Goal: Task Accomplishment & Management: Use online tool/utility

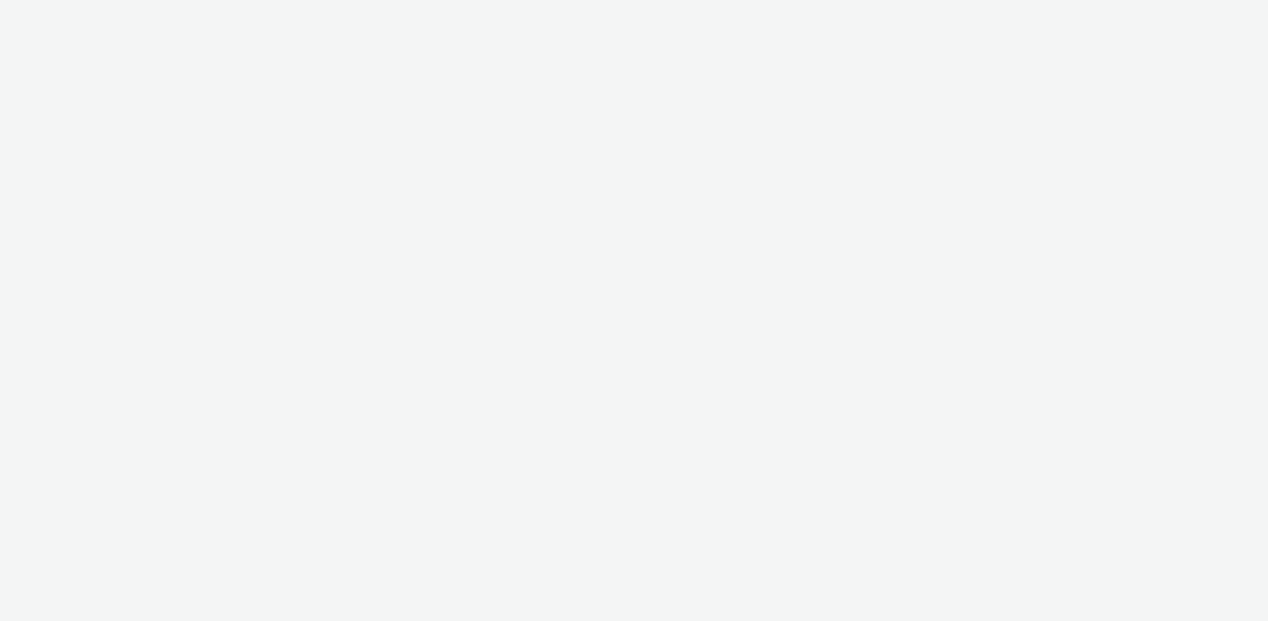
select select "61b7807f-b831-4f91-9fb6-82aca7d26b8f"
select select "63244a48-4e9b-44d1-858c-76c5aee406df"
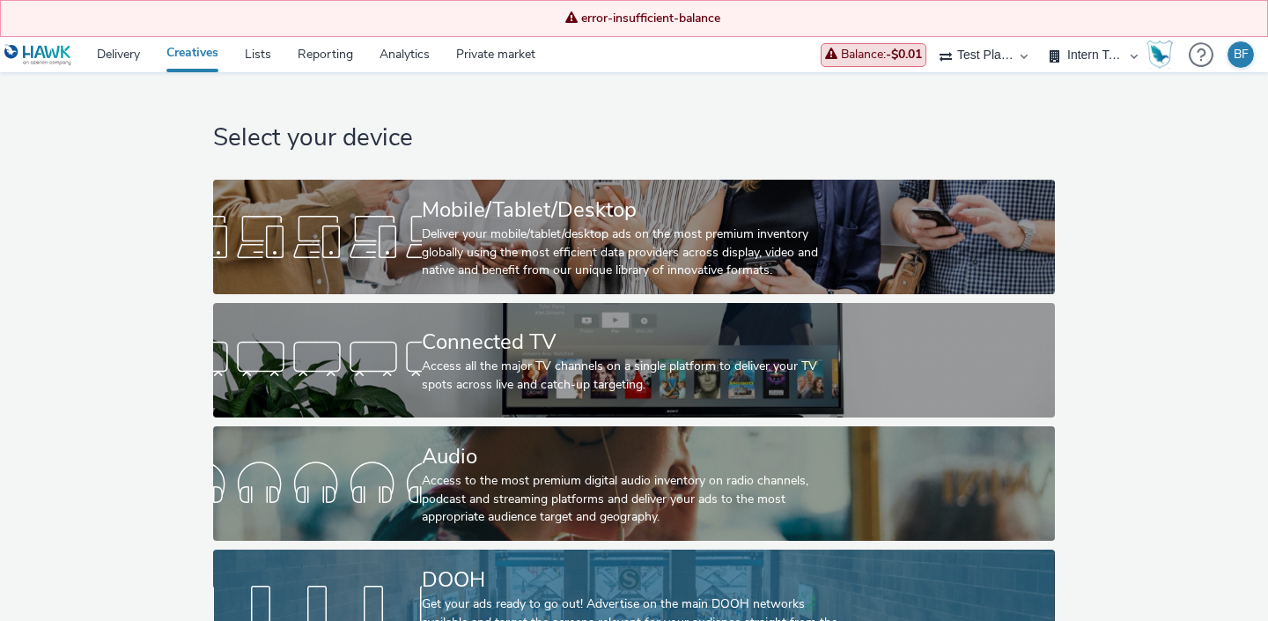
click at [389, 561] on link "DOOH Get your ads ready to go out! Advertise on the main DOOH networks availabl…" at bounding box center [633, 606] width 841 height 114
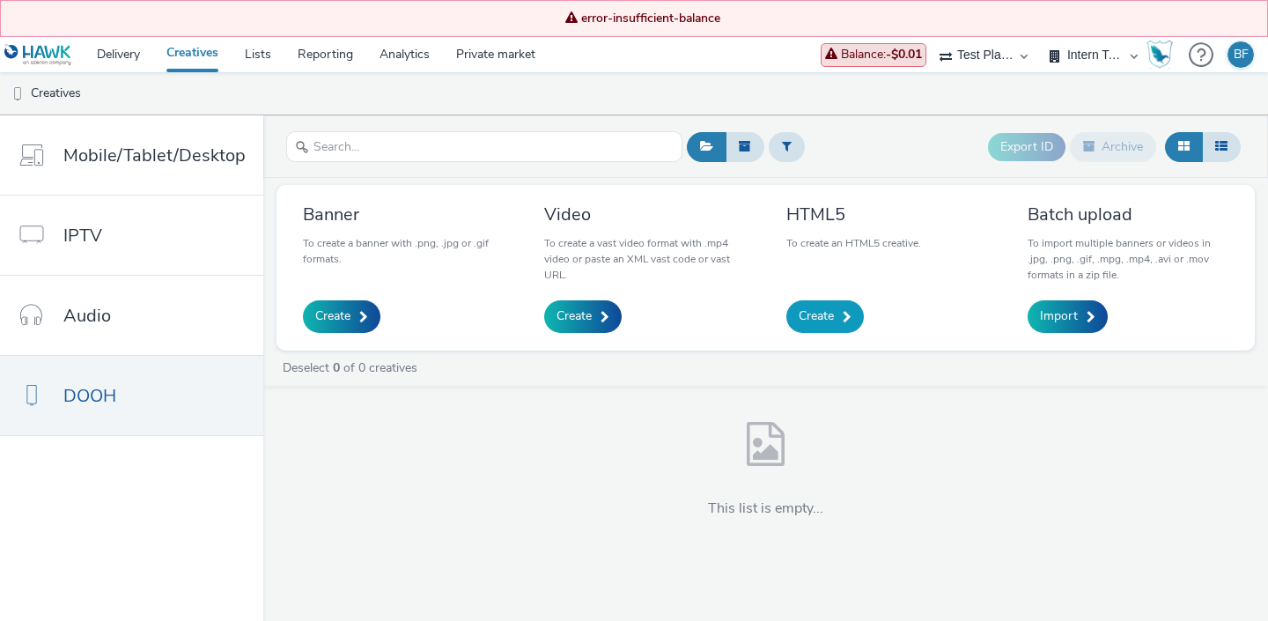
click at [818, 321] on span "Create" at bounding box center [816, 316] width 35 height 18
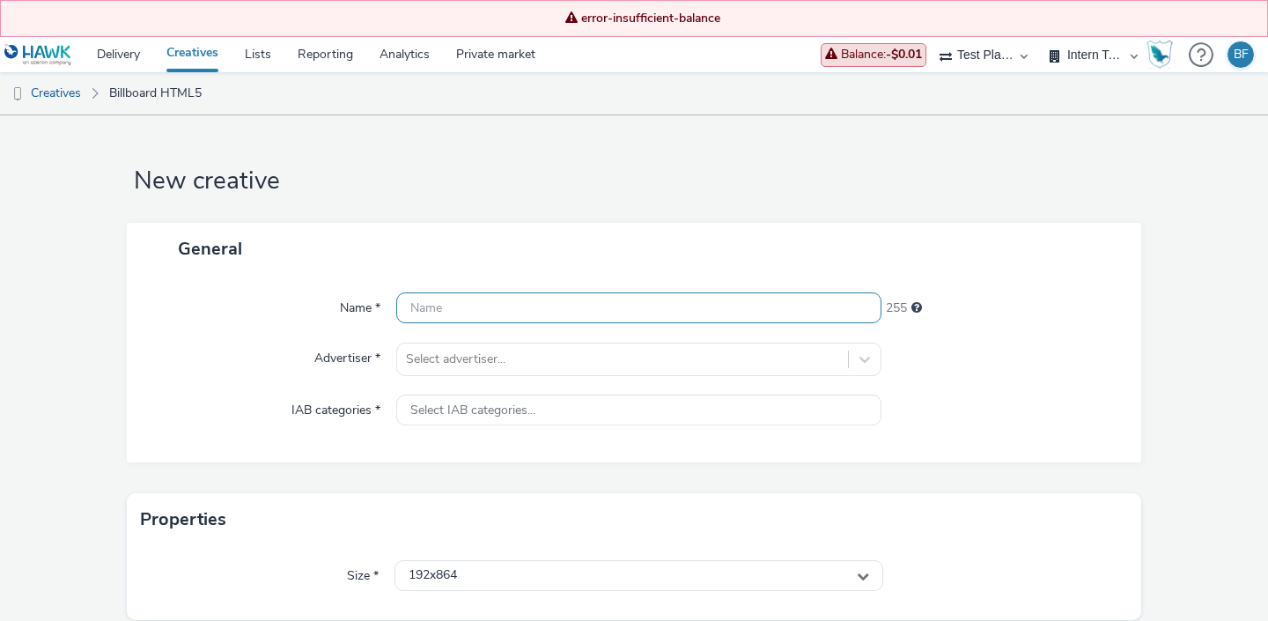
click at [550, 309] on input "text" at bounding box center [638, 307] width 485 height 31
type input "Test html5"
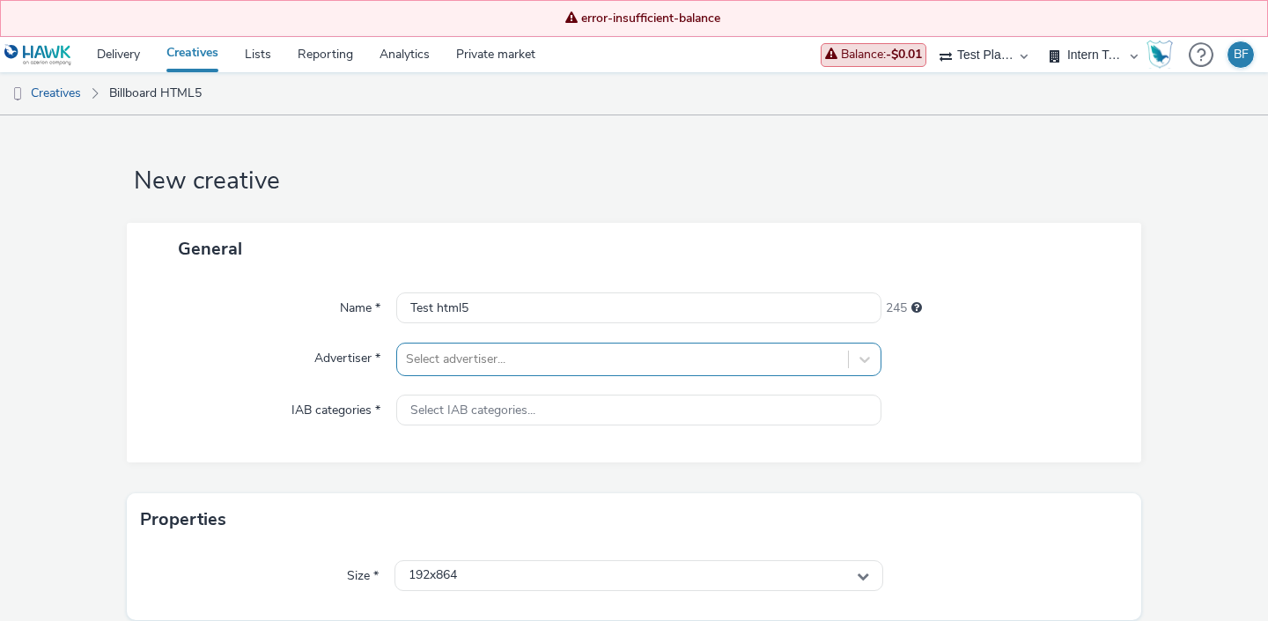
click at [520, 360] on div "Select advertiser..." at bounding box center [638, 359] width 485 height 33
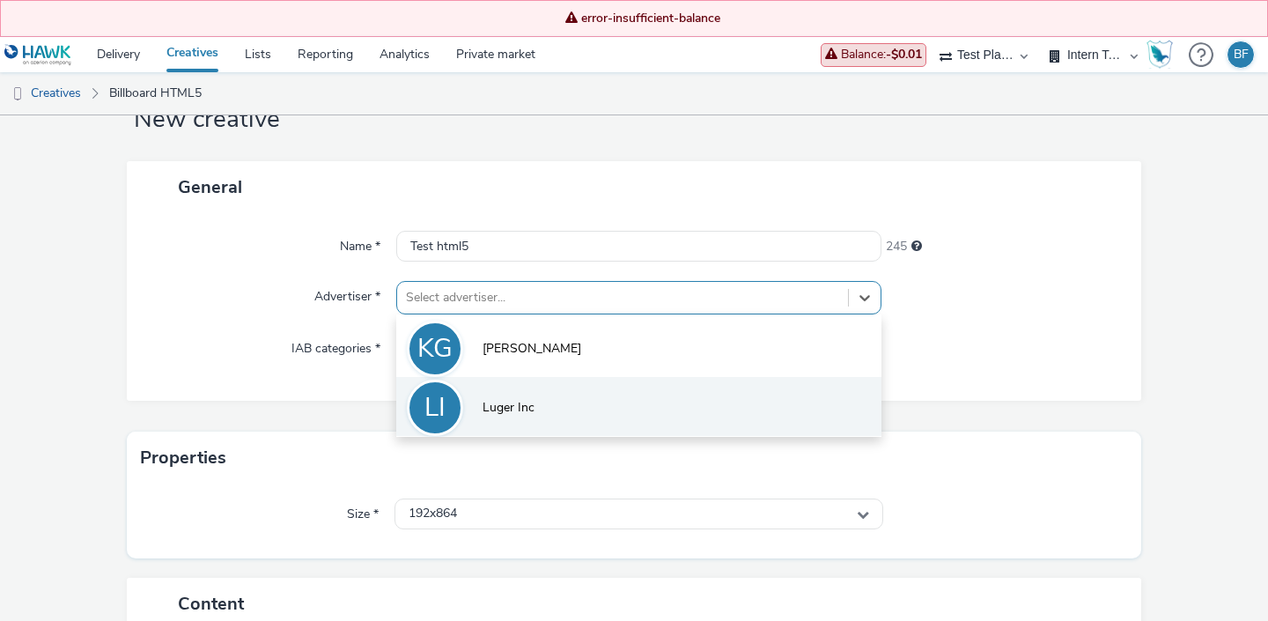
scroll to position [63, 0]
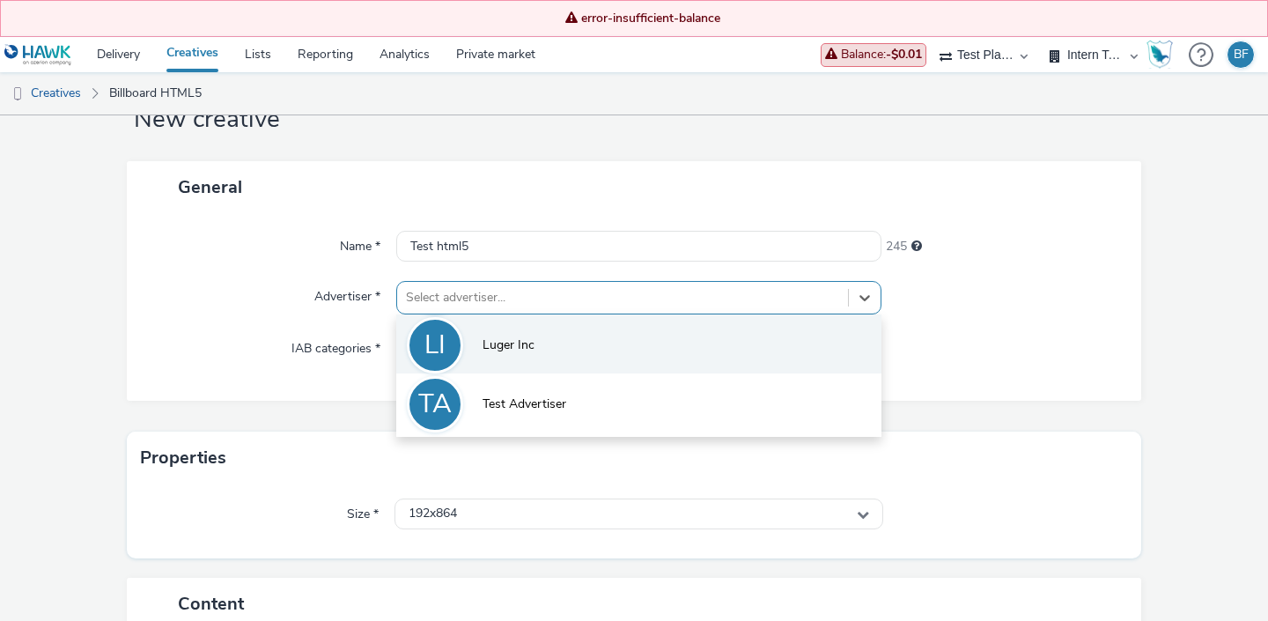
click at [456, 384] on li "TA Test Advertiser" at bounding box center [638, 402] width 485 height 59
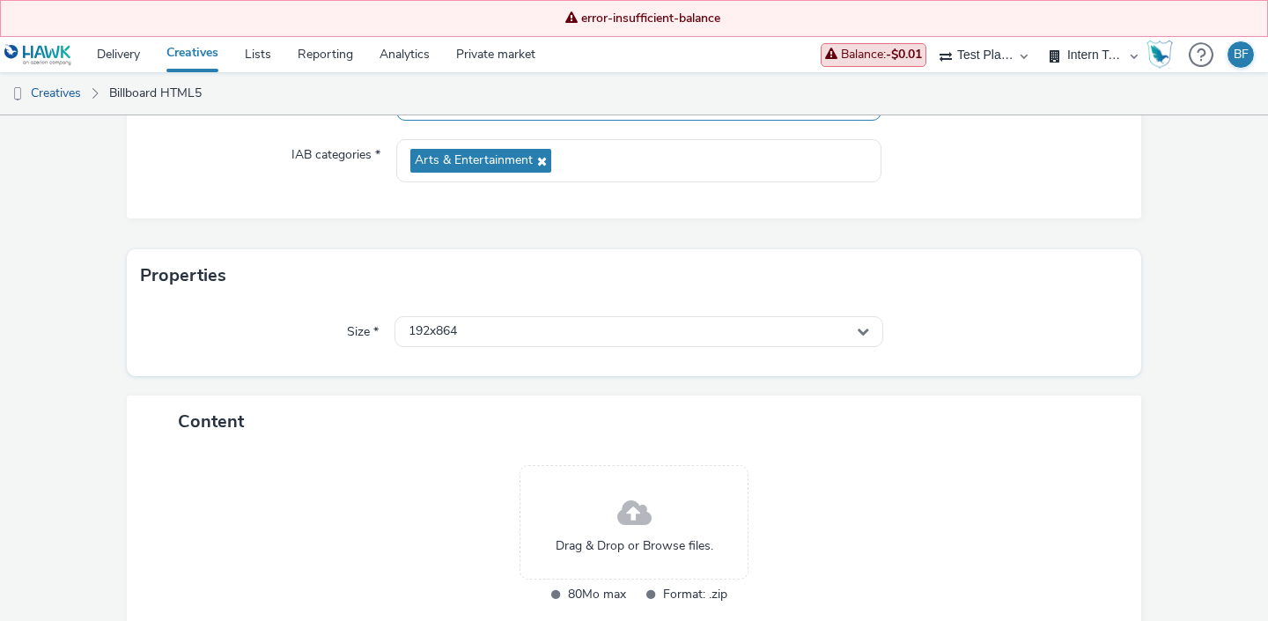
scroll to position [260, 0]
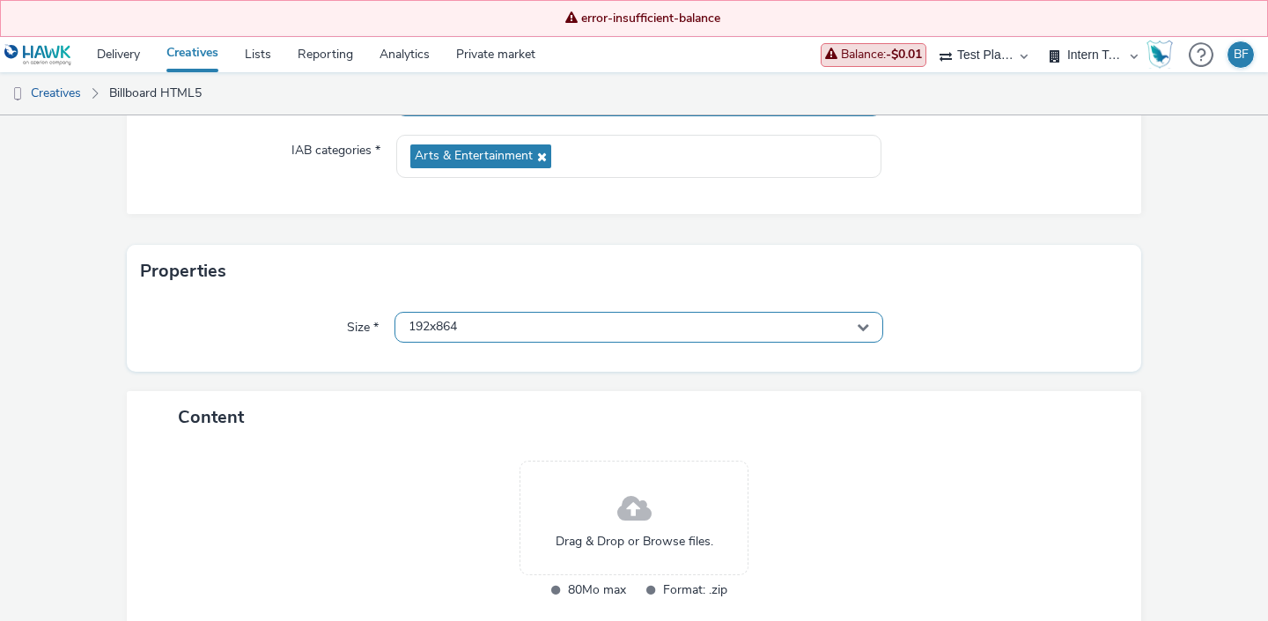
click at [538, 335] on div "192x864" at bounding box center [638, 327] width 489 height 31
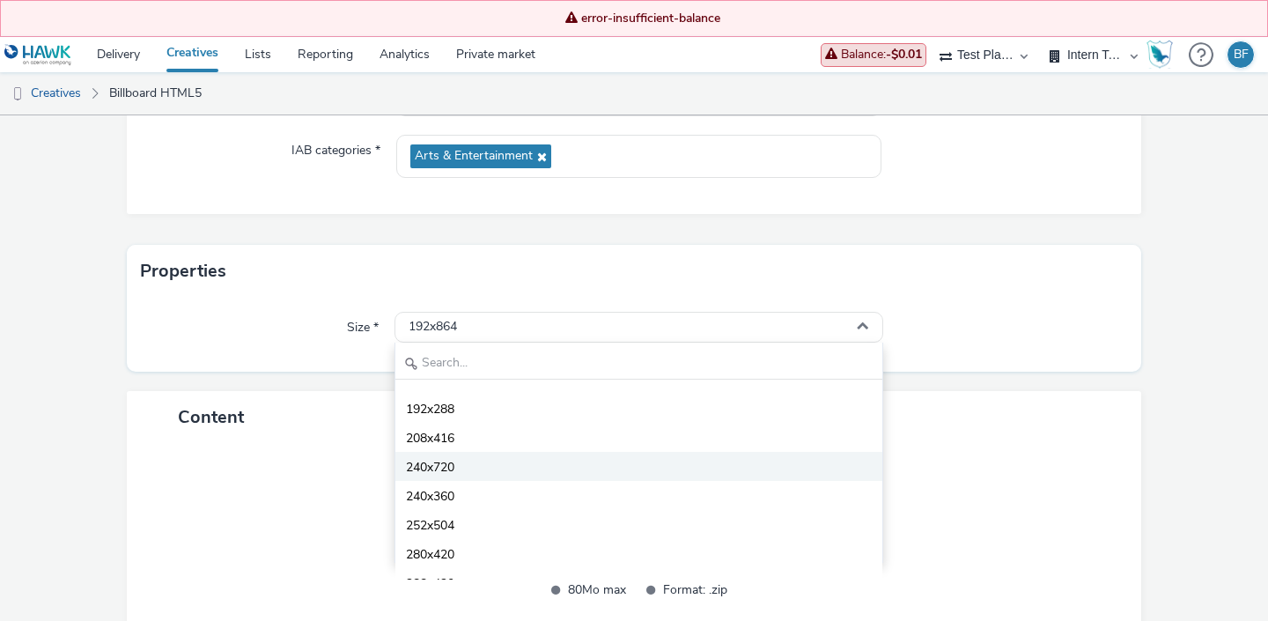
scroll to position [26, 0]
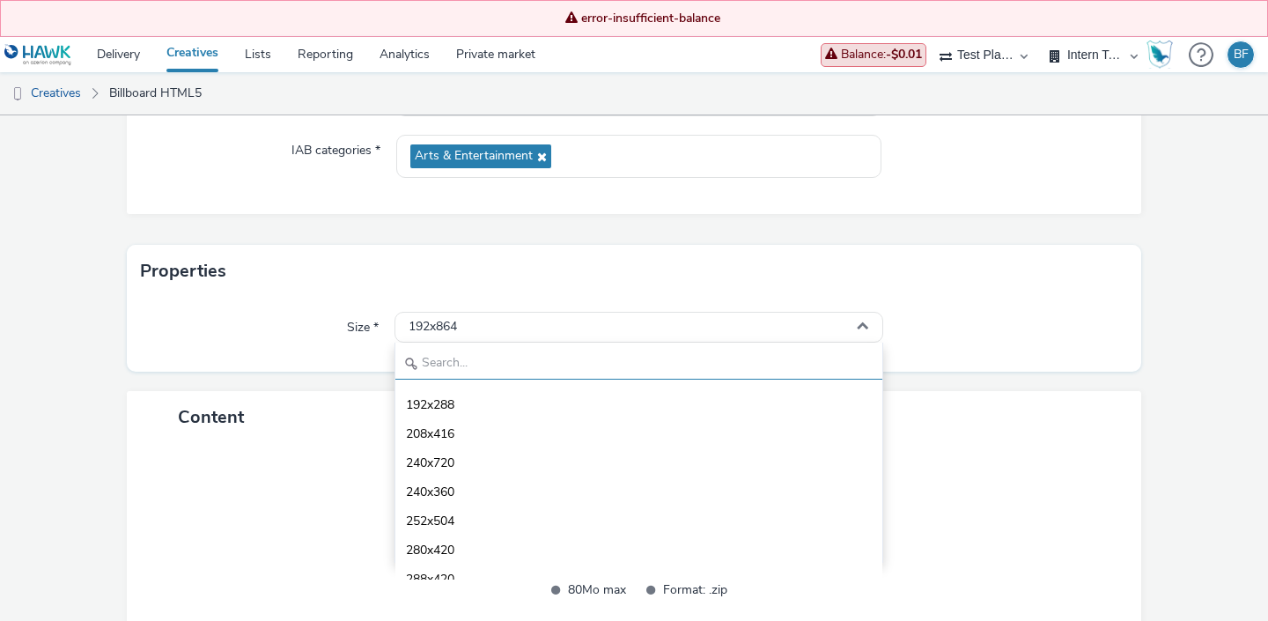
click at [488, 355] on input "text" at bounding box center [638, 364] width 487 height 31
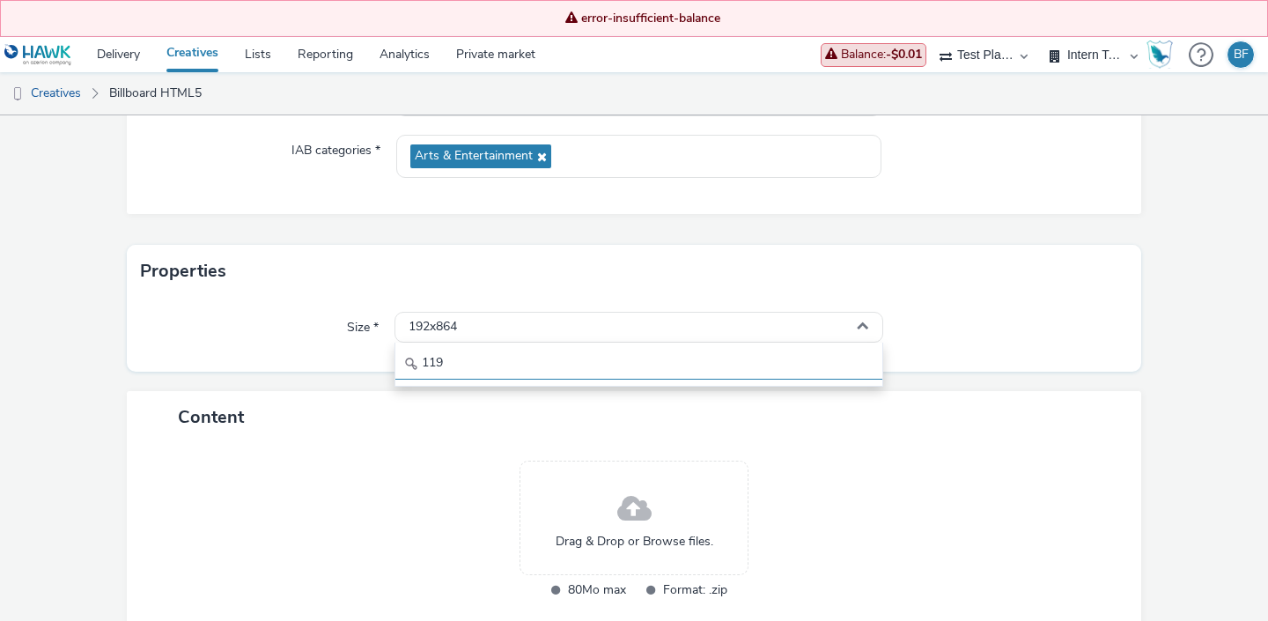
scroll to position [0, 0]
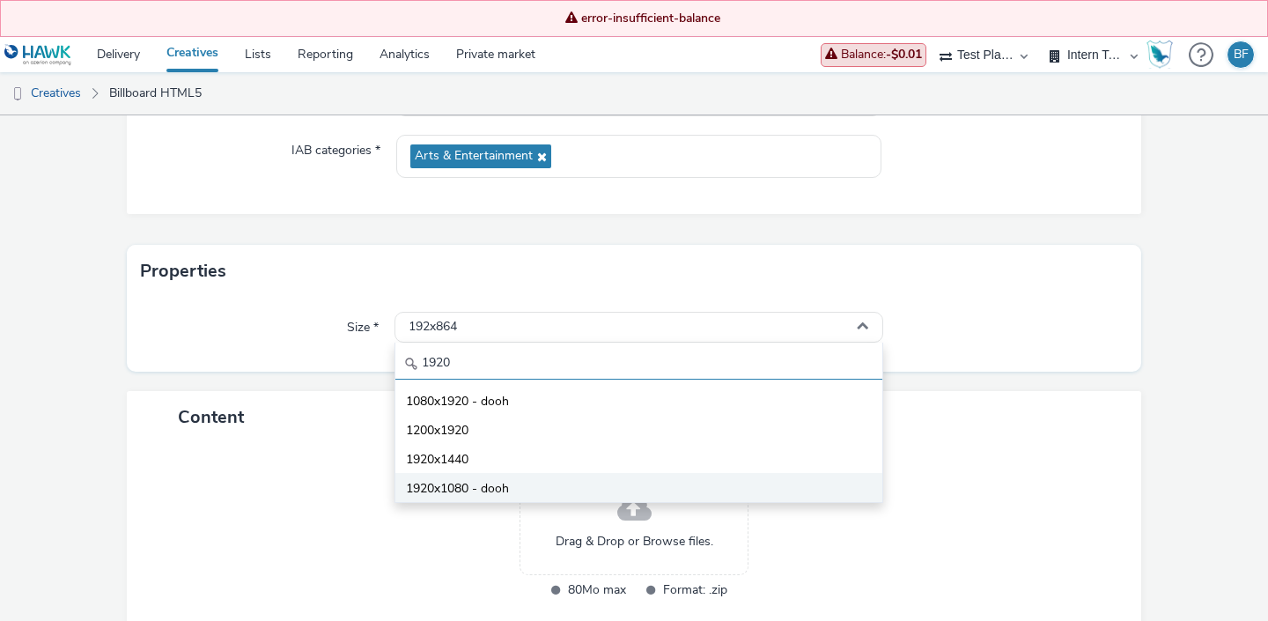
type input "1920"
click at [457, 484] on span "1920x1080 - dooh" at bounding box center [457, 489] width 103 height 18
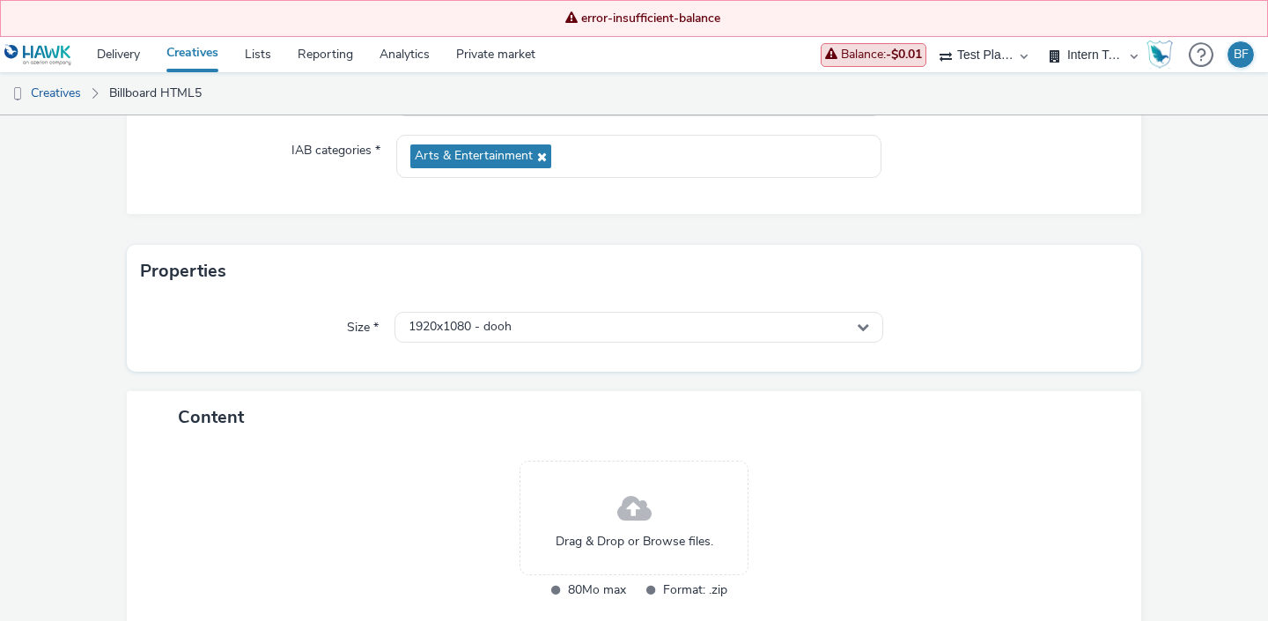
scroll to position [355, 0]
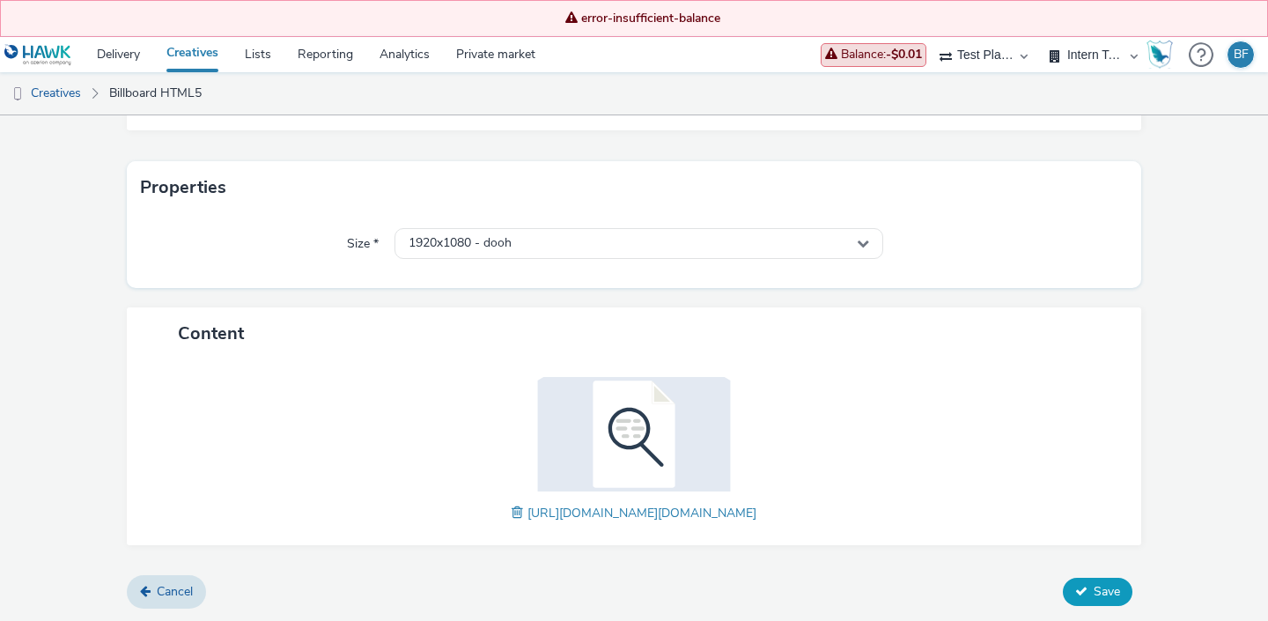
click at [1114, 600] on span "Save" at bounding box center [1107, 591] width 26 height 17
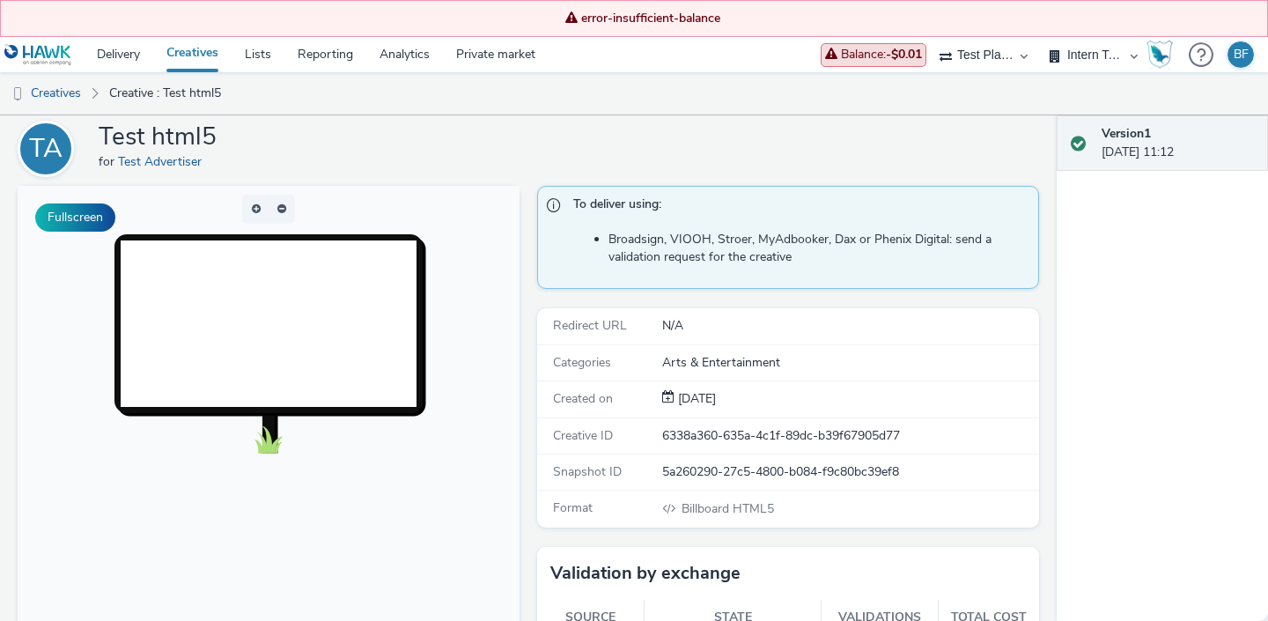
scroll to position [51, 0]
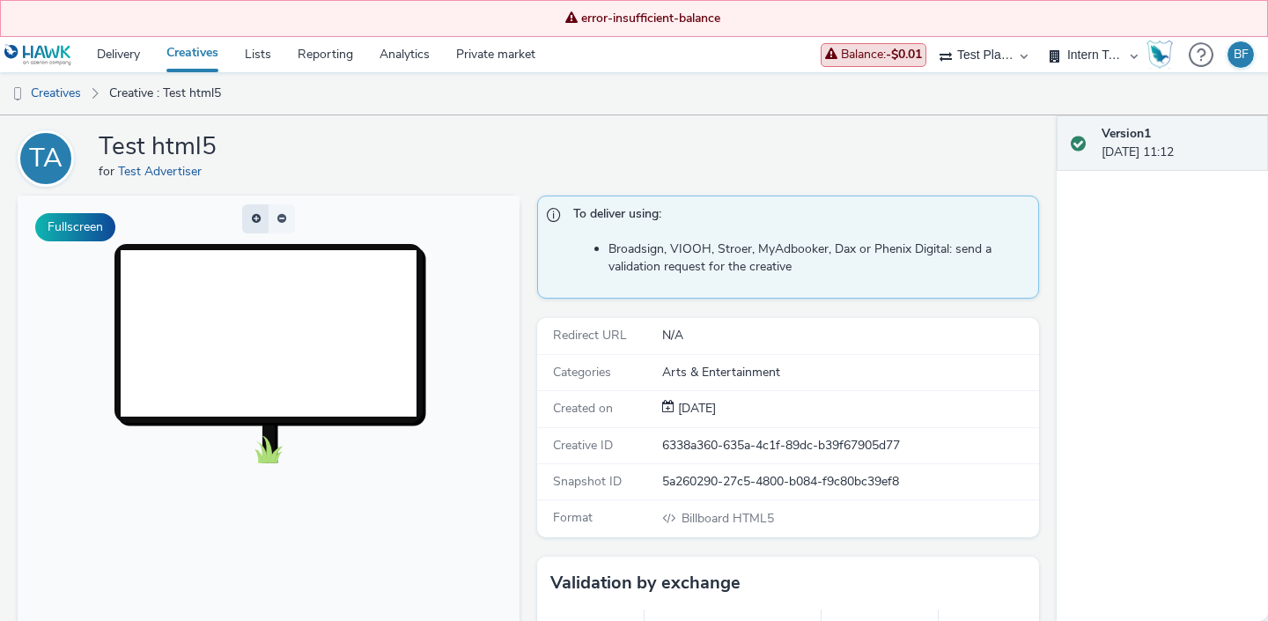
click at [259, 215] on button "button" at bounding box center [255, 217] width 26 height 29
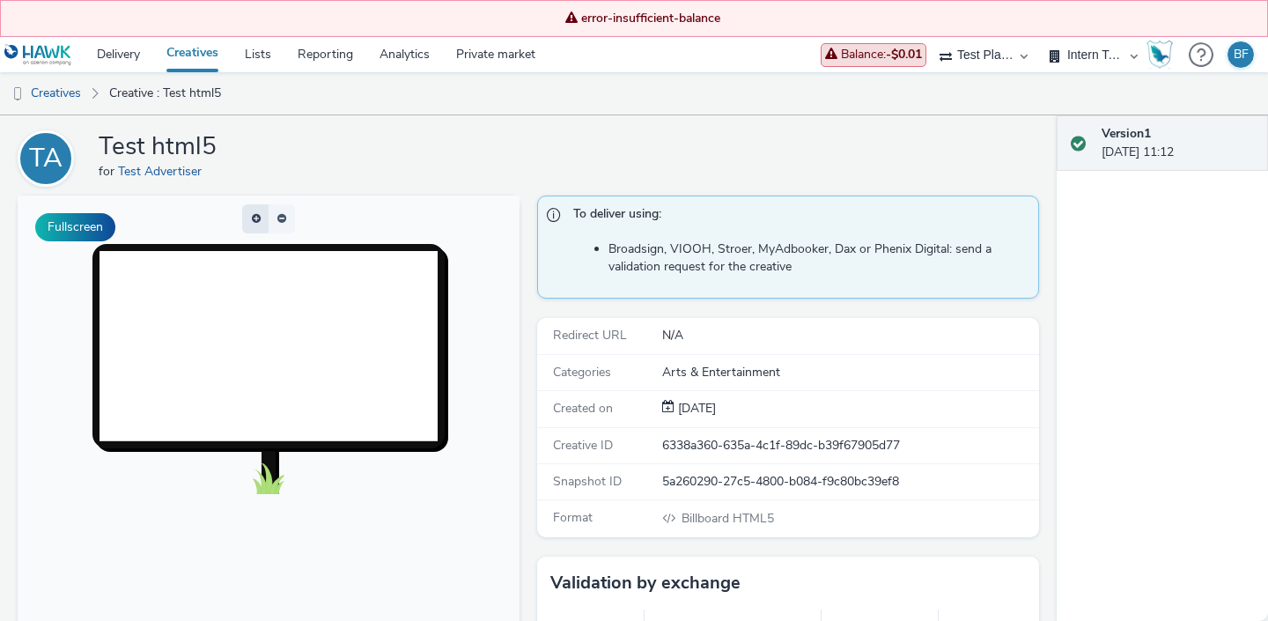
click at [259, 215] on button "button" at bounding box center [255, 217] width 26 height 29
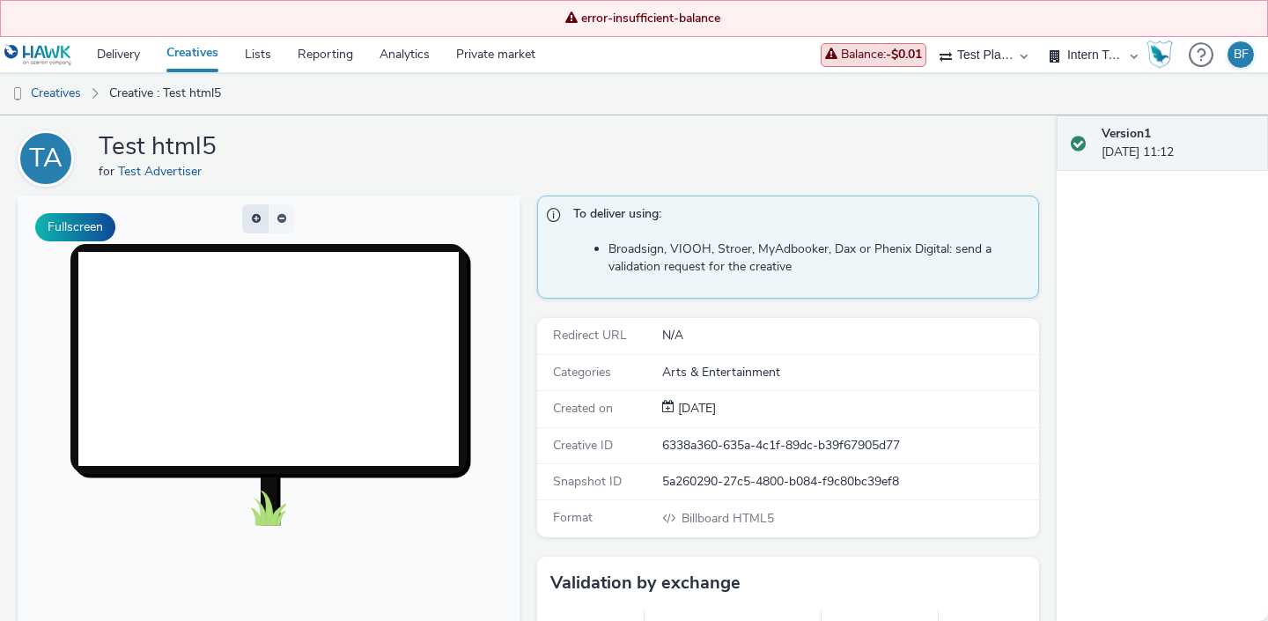
click at [259, 215] on span "button" at bounding box center [256, 217] width 9 height 11
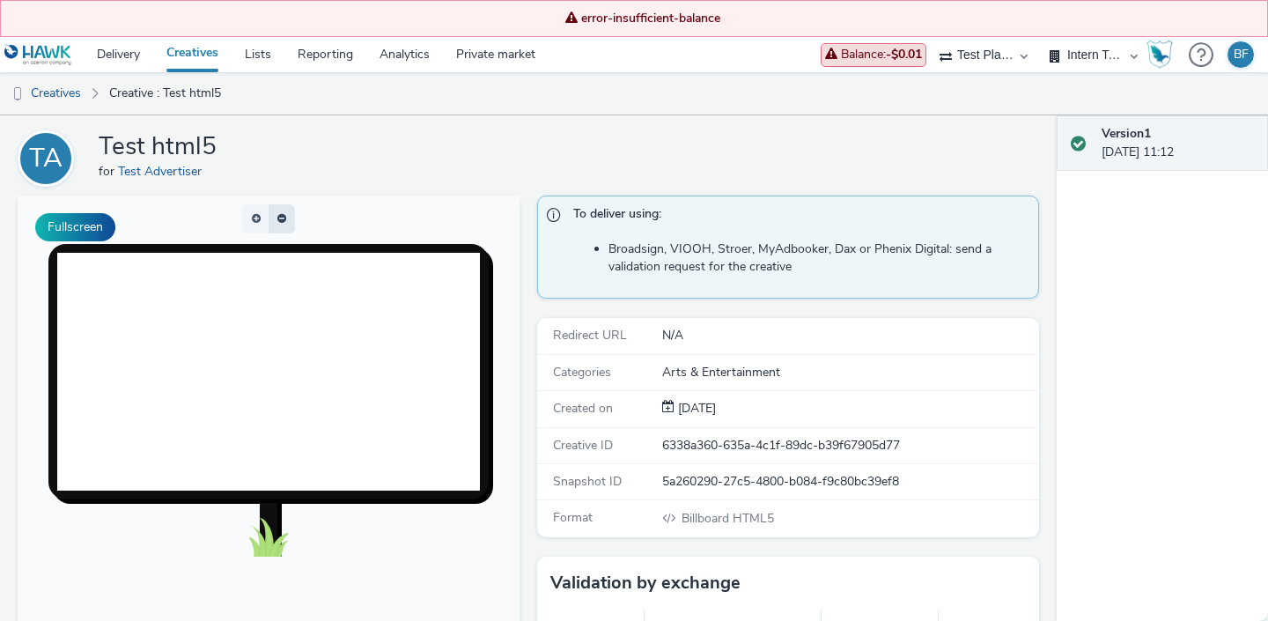
click at [279, 210] on button "button" at bounding box center [282, 217] width 26 height 29
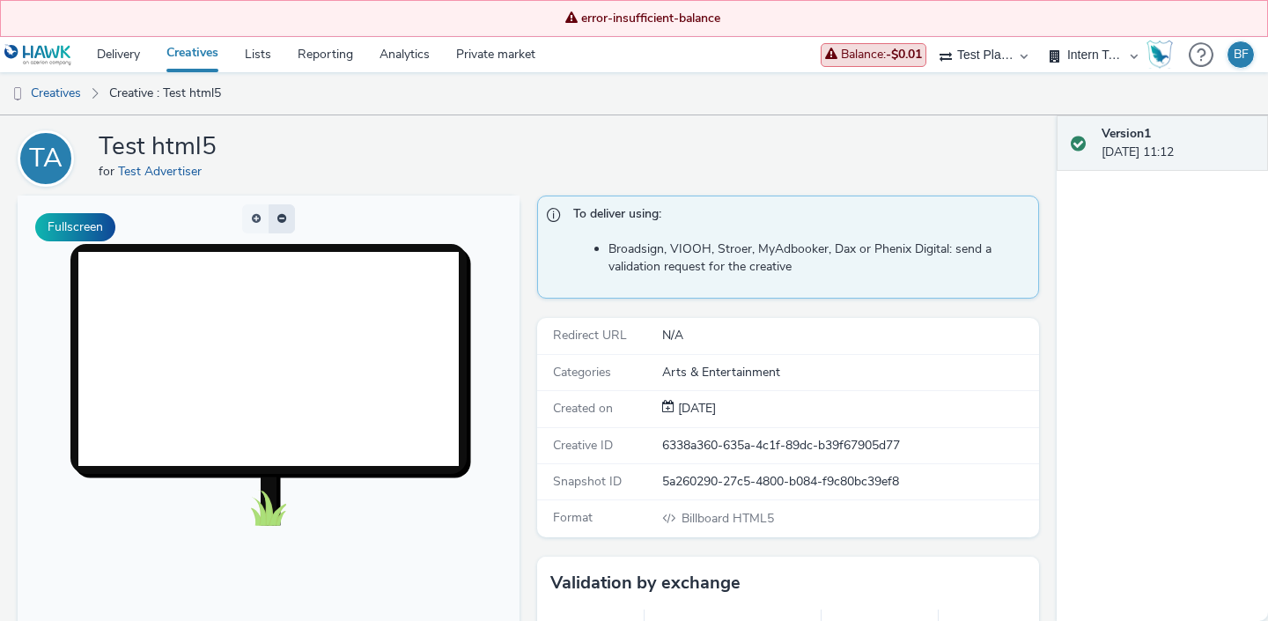
click at [279, 210] on button "button" at bounding box center [282, 217] width 26 height 29
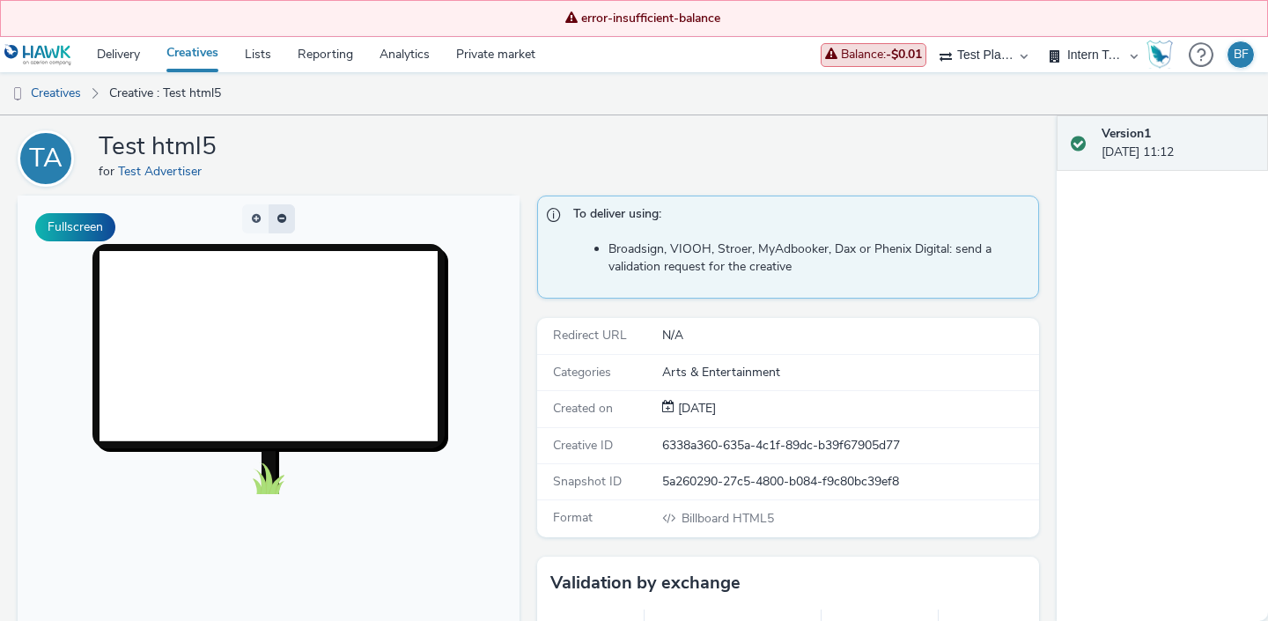
click at [279, 210] on button "button" at bounding box center [282, 217] width 26 height 29
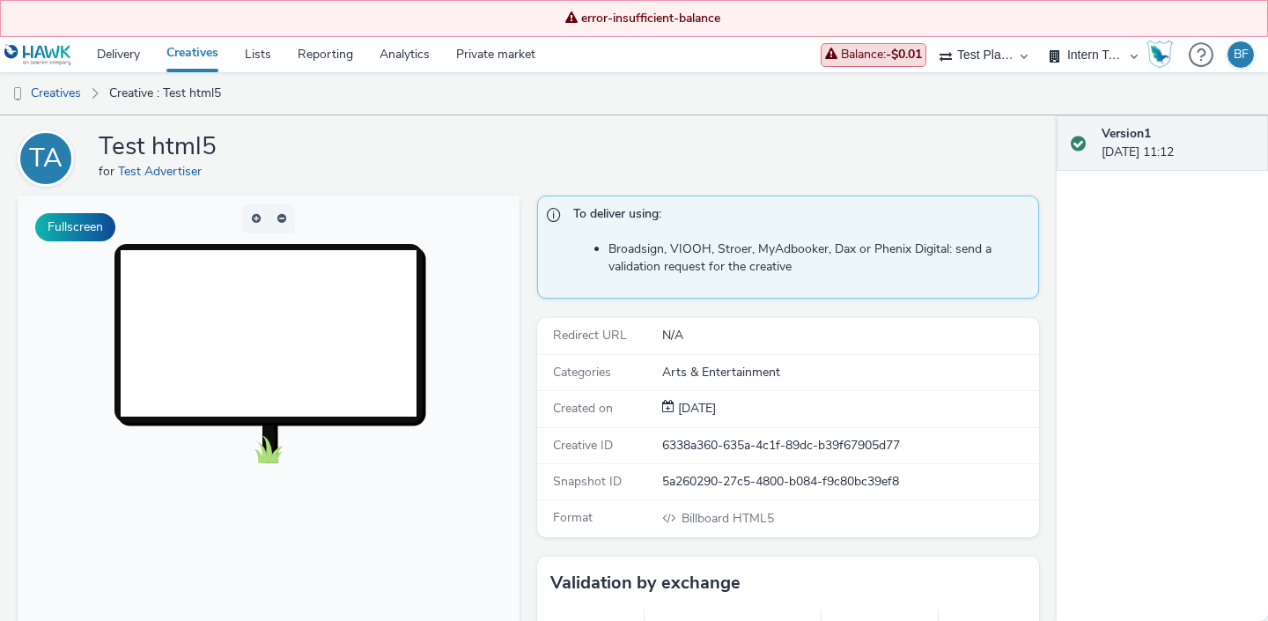
click at [202, 52] on link "Creatives" at bounding box center [192, 54] width 78 height 35
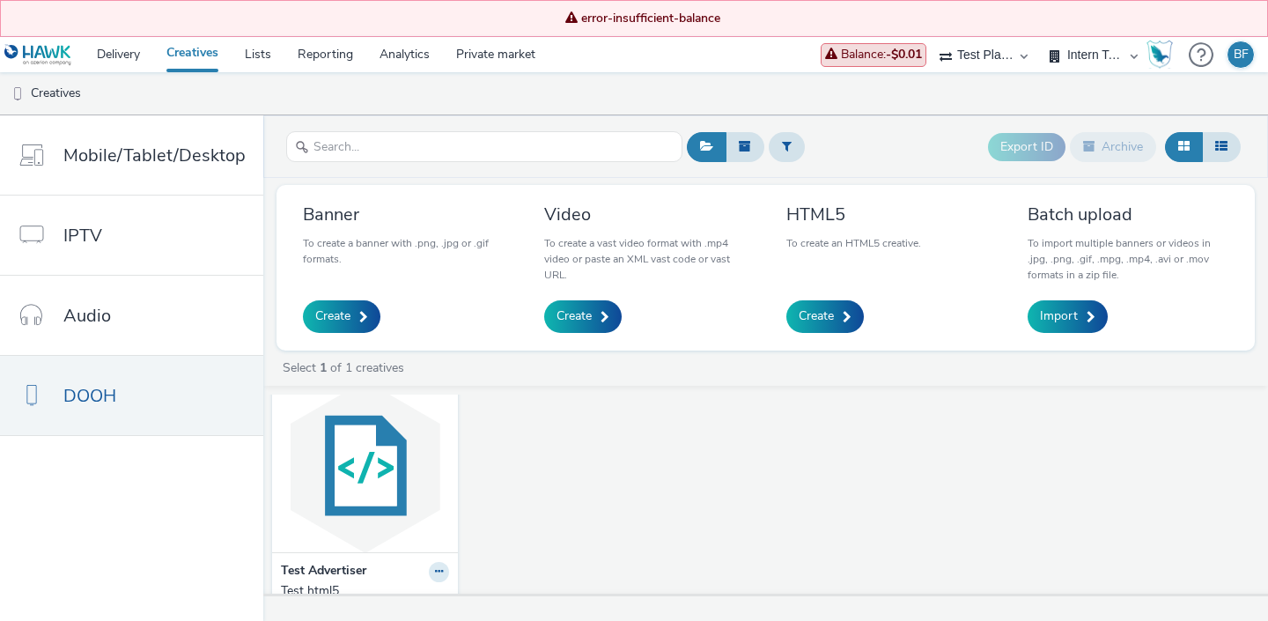
scroll to position [70, 0]
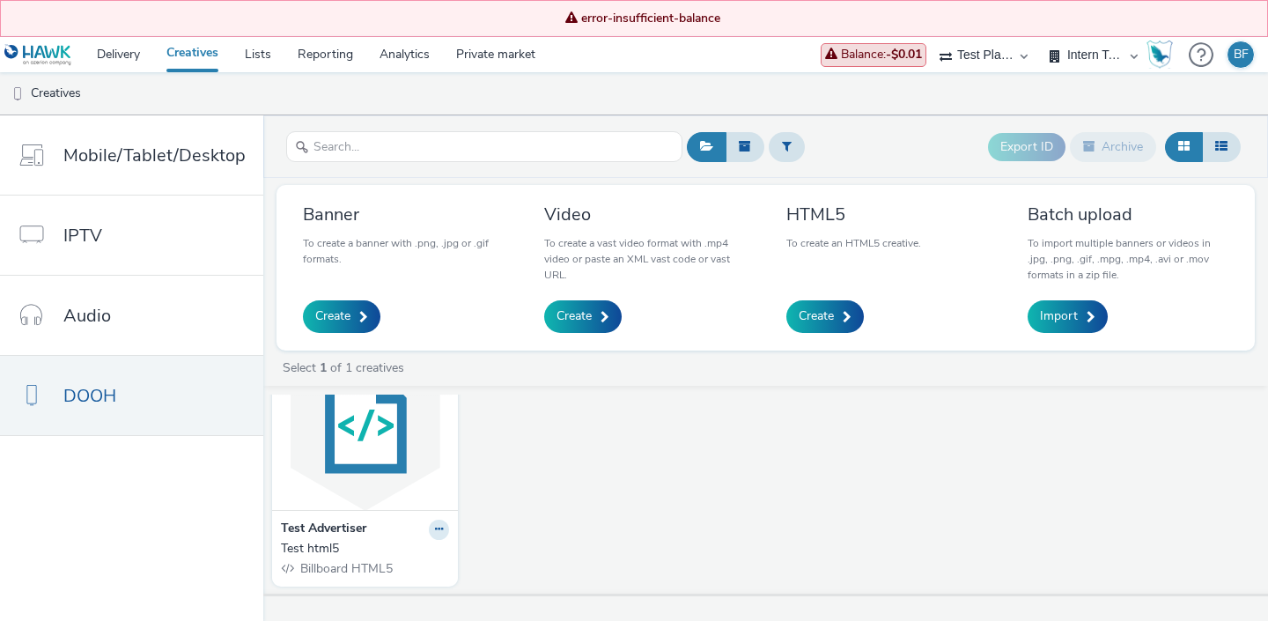
click at [380, 456] on img at bounding box center [364, 424] width 177 height 172
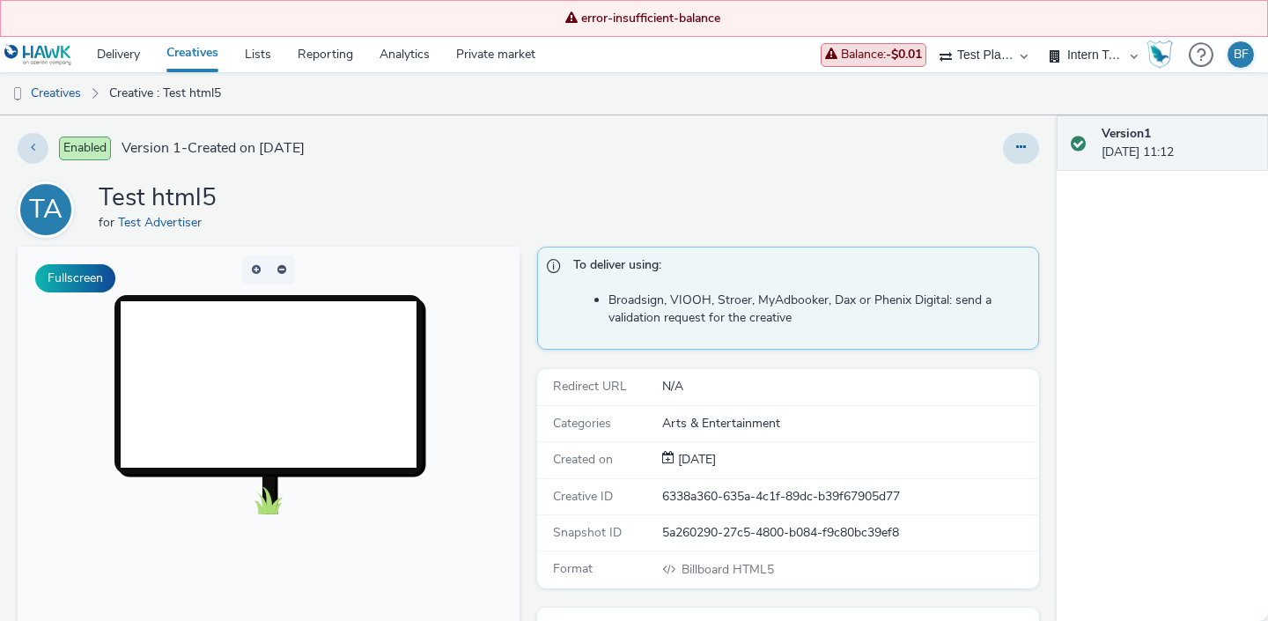
click at [188, 57] on link "Creatives" at bounding box center [192, 54] width 78 height 35
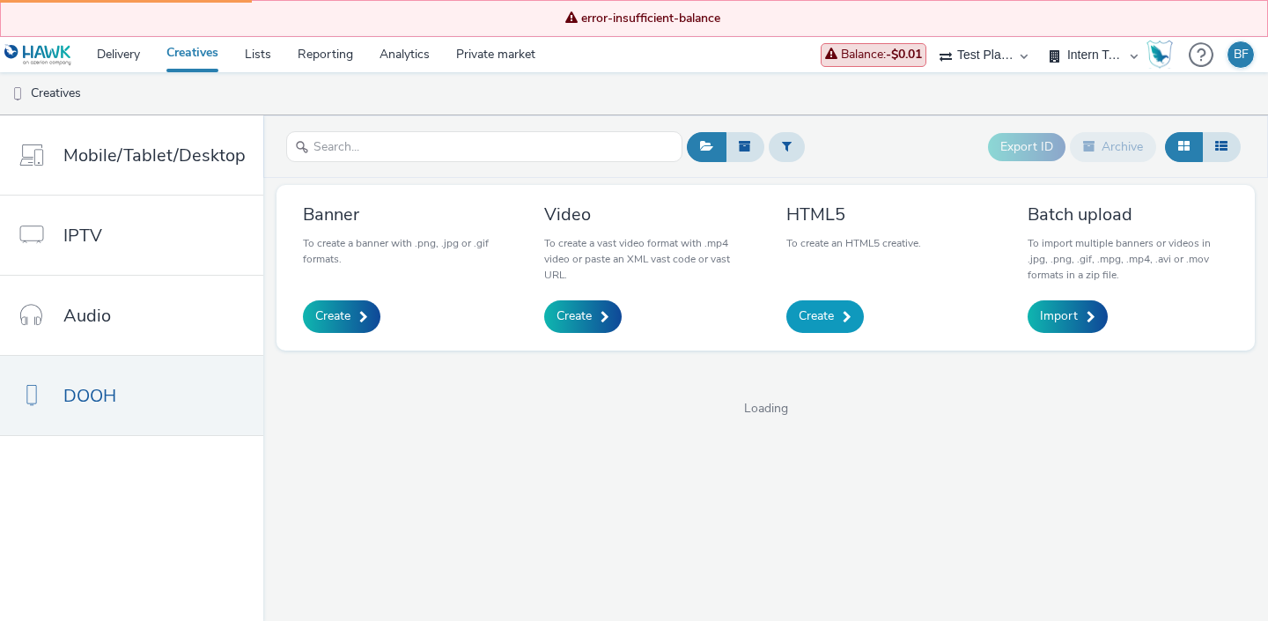
click at [805, 313] on span "Create" at bounding box center [816, 316] width 35 height 18
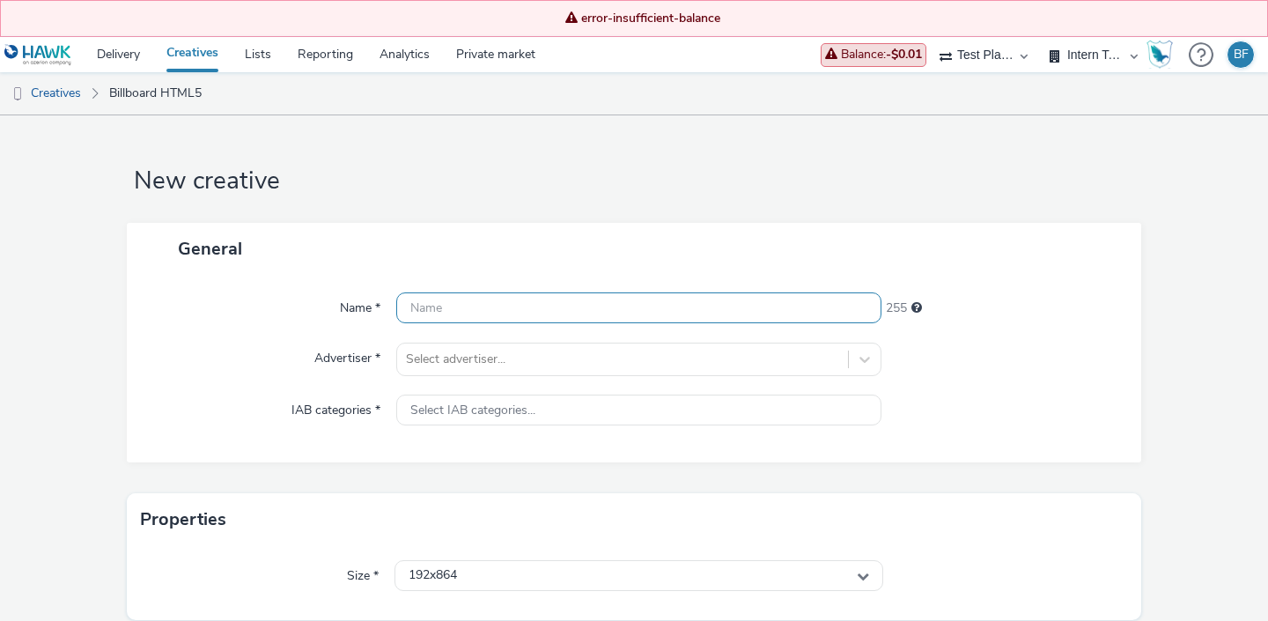
click at [485, 307] on input "text" at bounding box center [638, 307] width 485 height 31
type input "test html5"
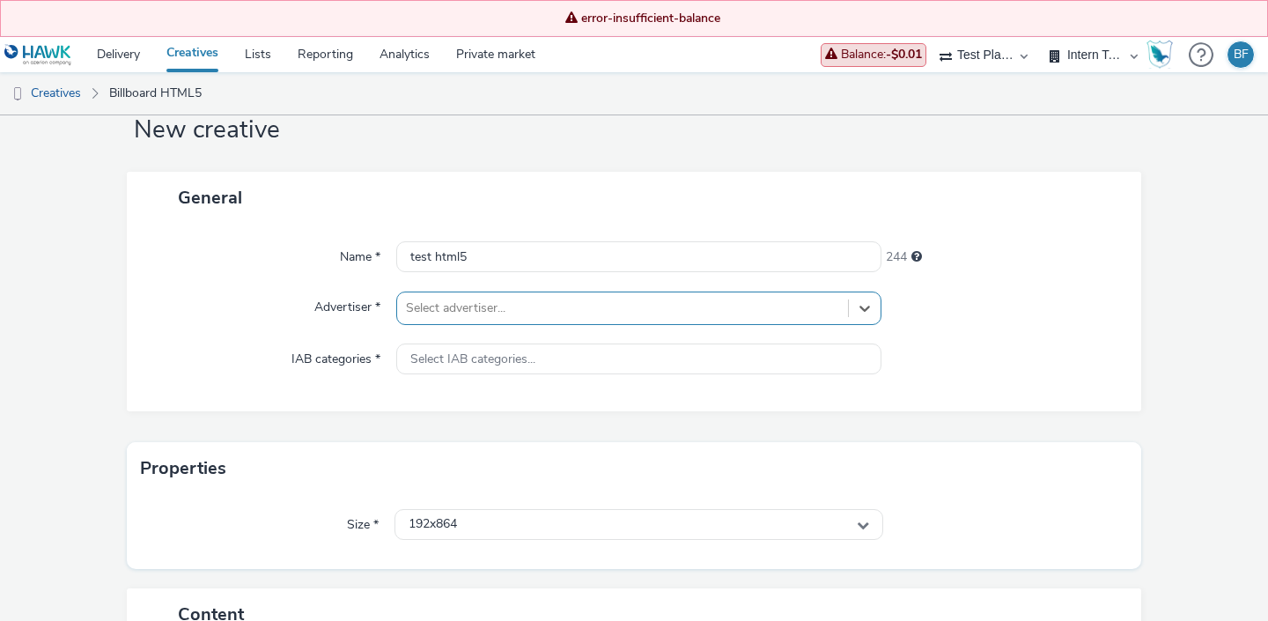
click at [468, 325] on div "option , selected. Select is focused ,type to refine list, press Down to open t…" at bounding box center [638, 307] width 485 height 33
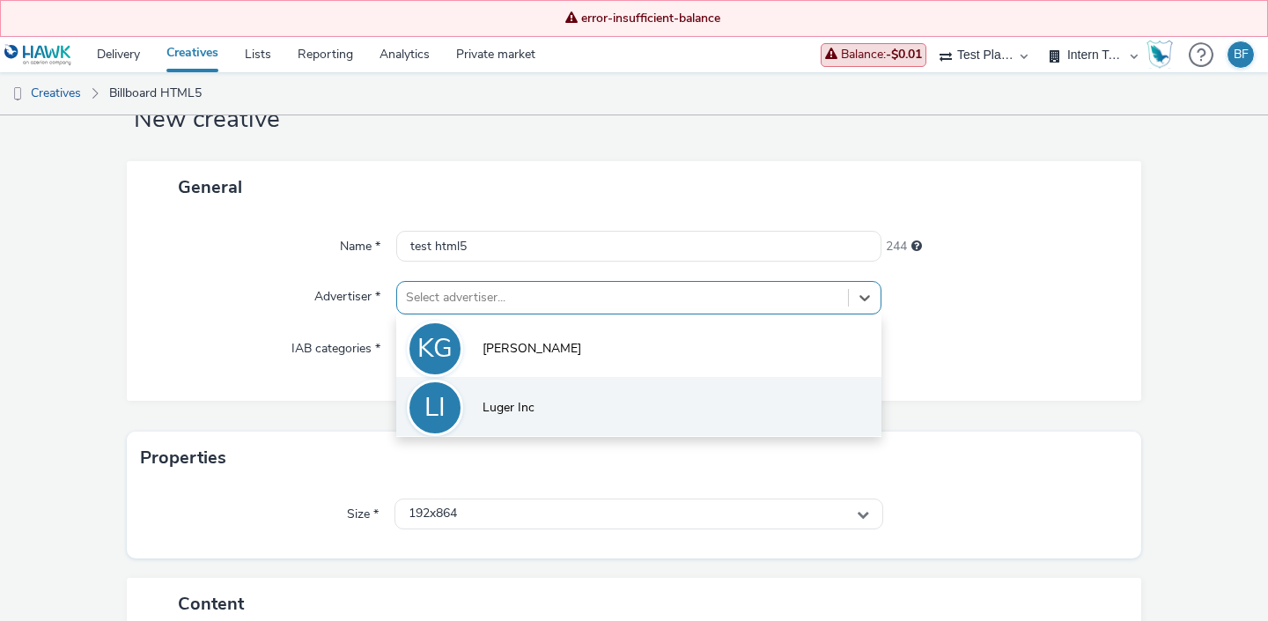
scroll to position [63, 0]
click at [497, 393] on li "TA Test Advertiser" at bounding box center [638, 402] width 485 height 59
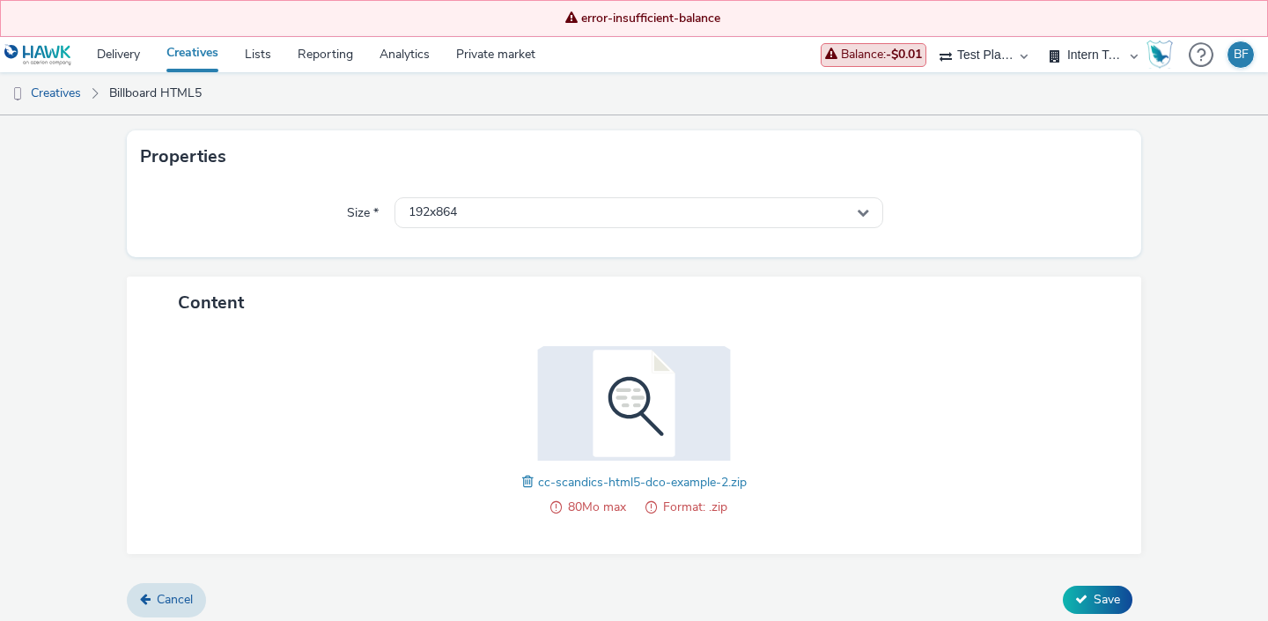
scroll to position [382, 0]
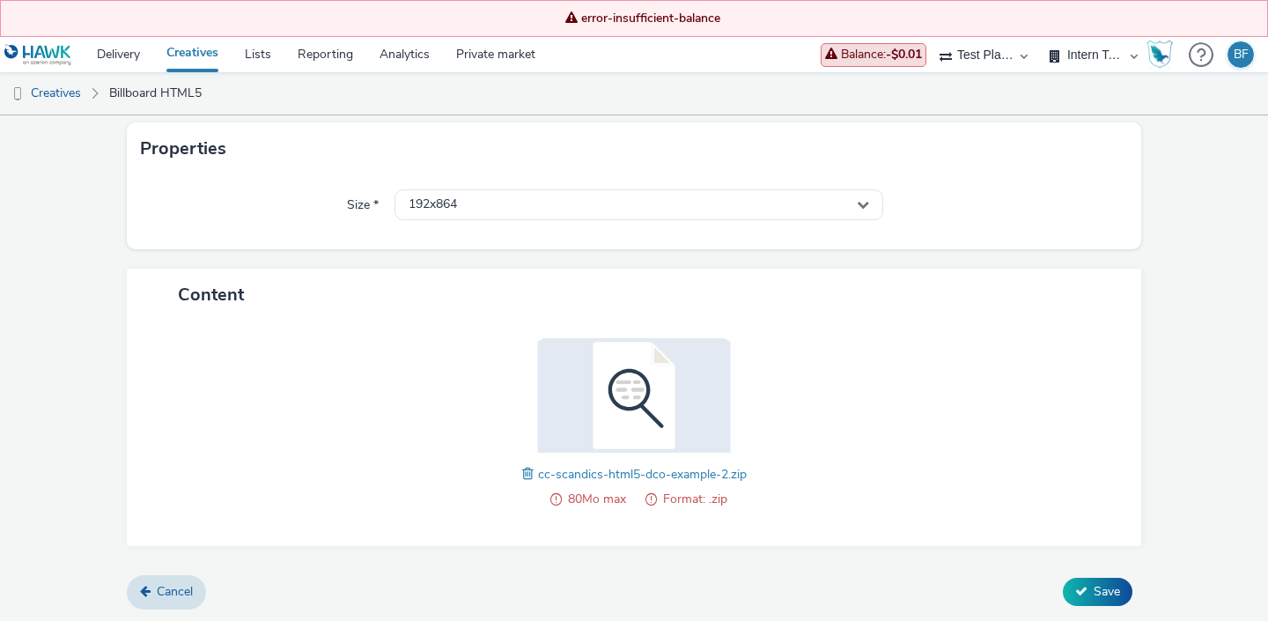
click at [552, 502] on span at bounding box center [555, 499] width 11 height 21
click at [526, 473] on span at bounding box center [530, 473] width 16 height 19
click at [535, 474] on span at bounding box center [536, 473] width 16 height 19
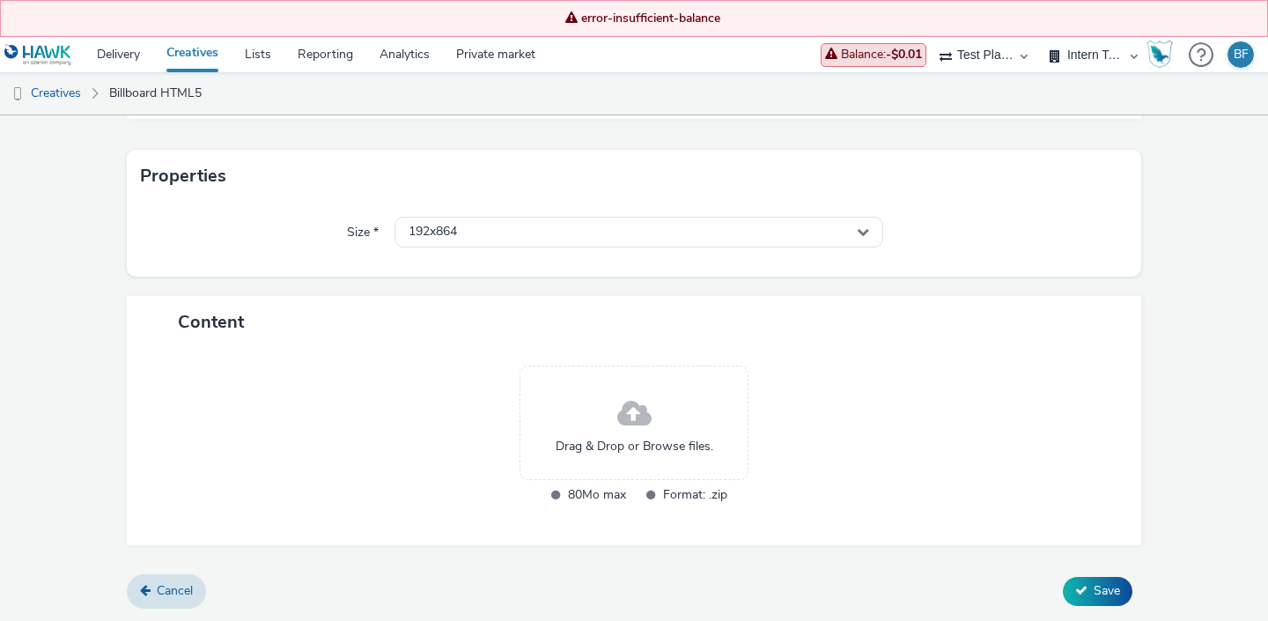
click at [993, 52] on select "Abkom AB Ad-on Media Nordic AZERION Bright Media Agency AB Exsitec OpusEtt Prog…" at bounding box center [984, 54] width 106 height 35
select select "af150737-b43f-4ba5-bd9a-a1cb8d97585b"
click at [1036, 37] on select "Abkom AB Ad-on Media Nordic AZERION Bright Media Agency AB Exsitec OpusEtt Prog…" at bounding box center [984, 54] width 106 height 35
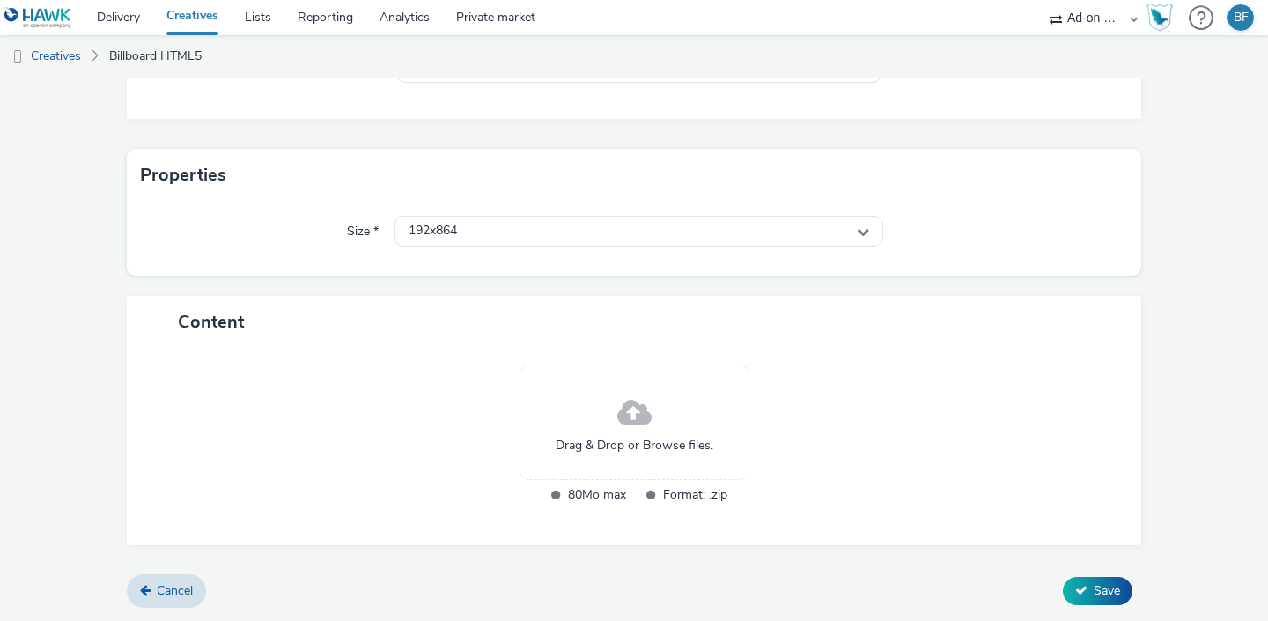
scroll to position [318, 0]
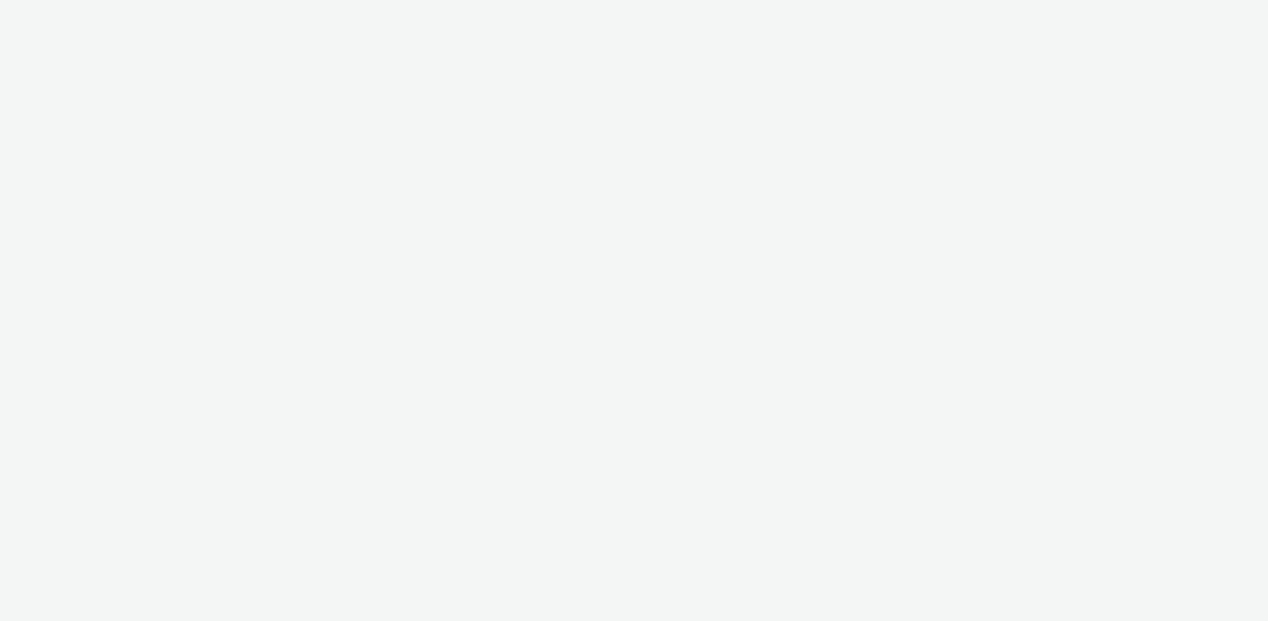
select select "af150737-b43f-4ba5-bd9a-a1cb8d97585b"
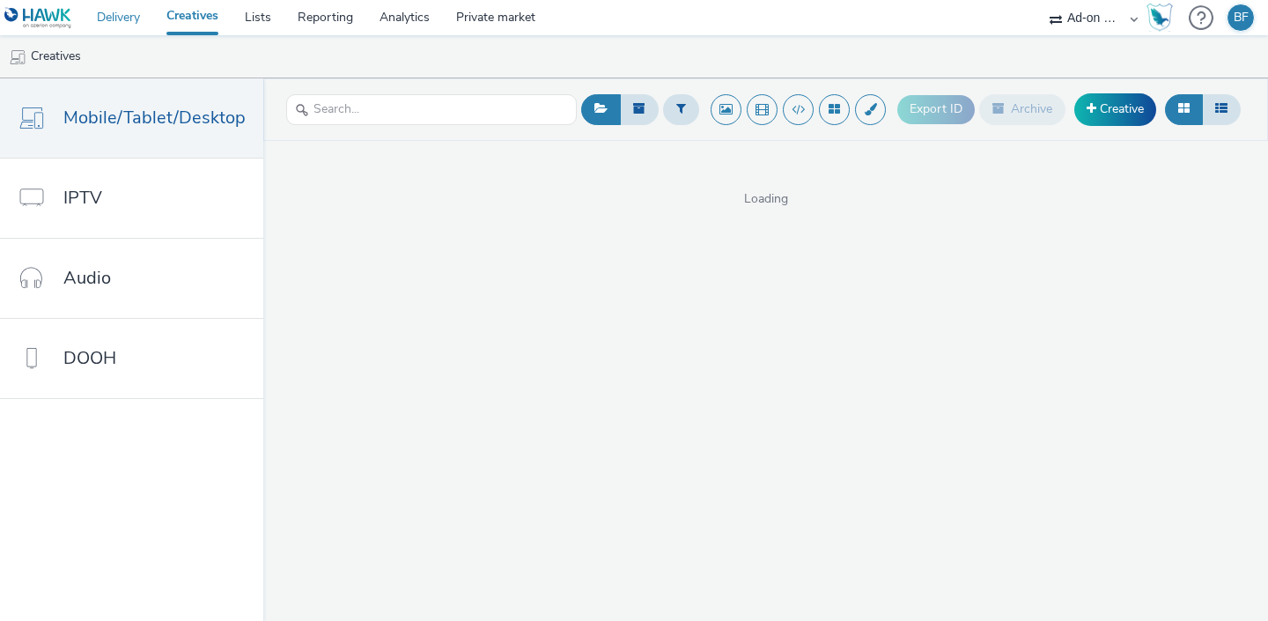
click at [134, 18] on link "Delivery" at bounding box center [119, 17] width 70 height 35
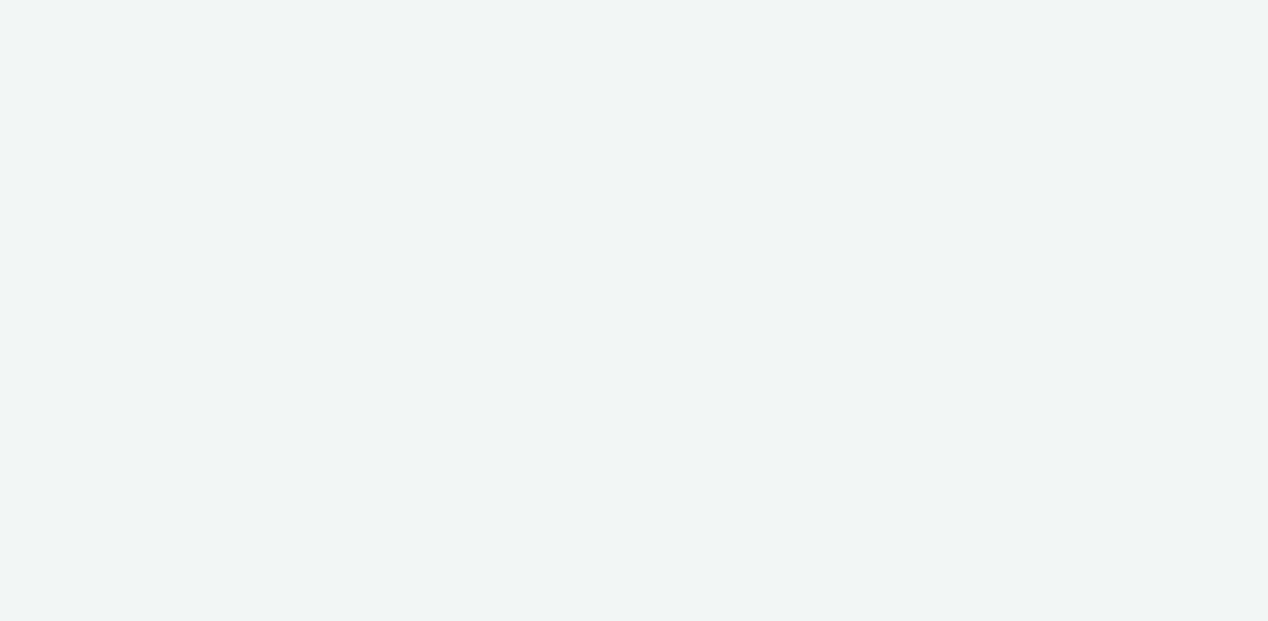
select select "af150737-b43f-4ba5-bd9a-a1cb8d97585b"
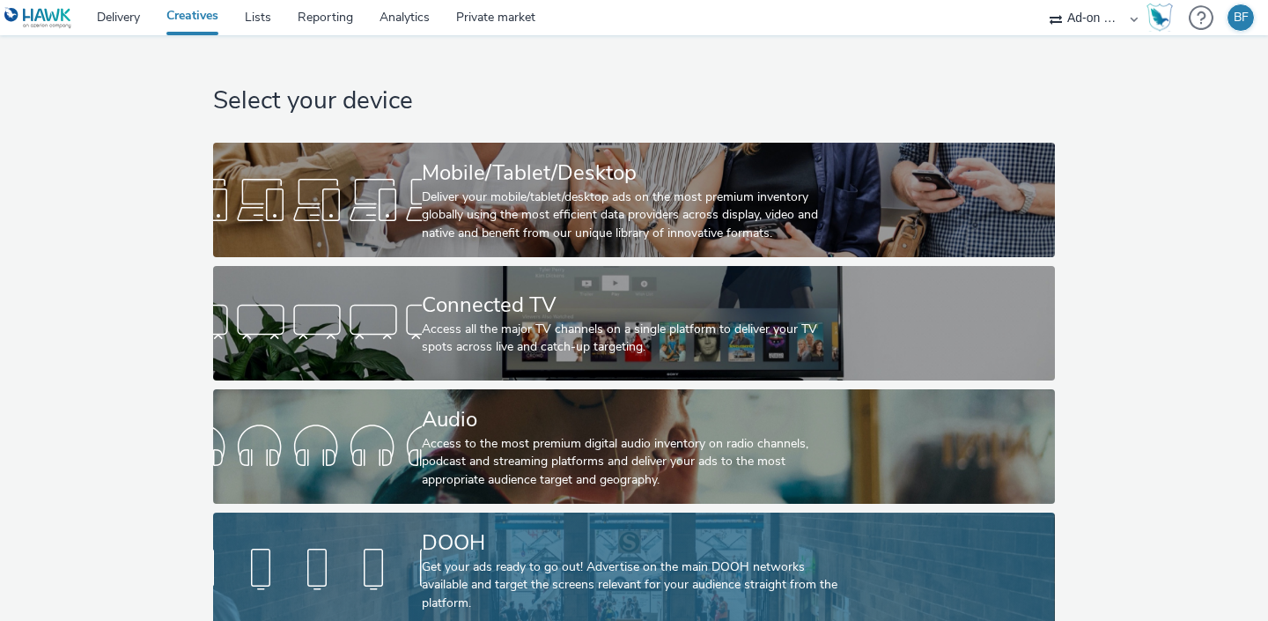
click at [328, 555] on div at bounding box center [317, 570] width 209 height 56
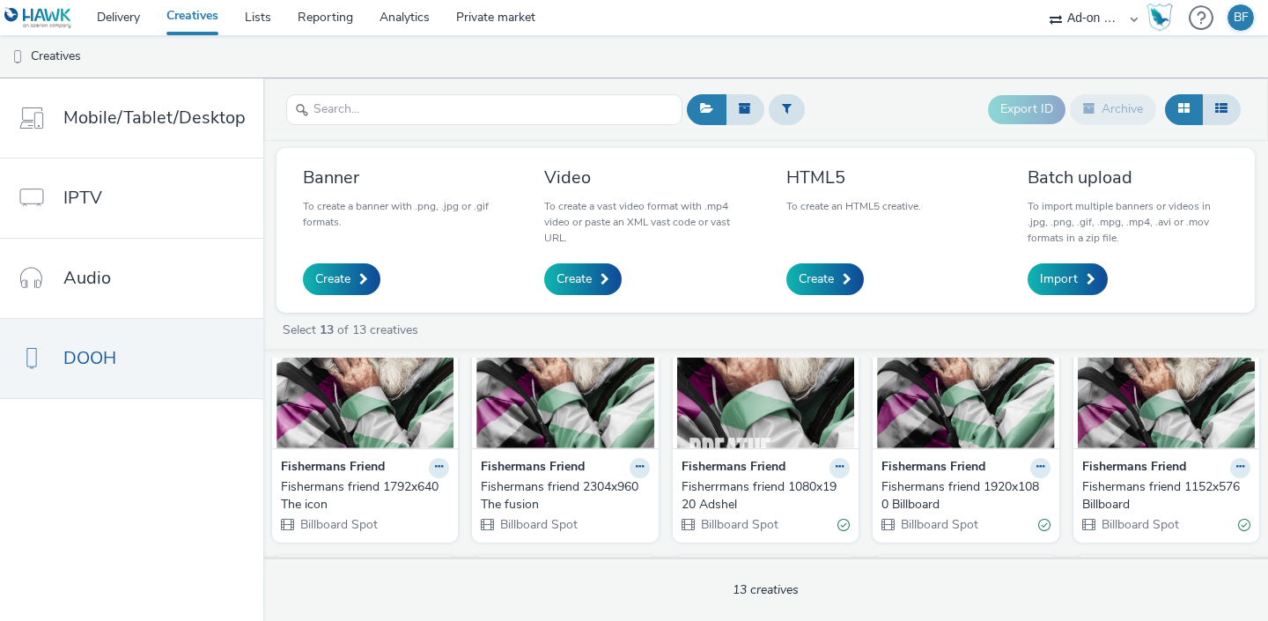
scroll to position [85, 0]
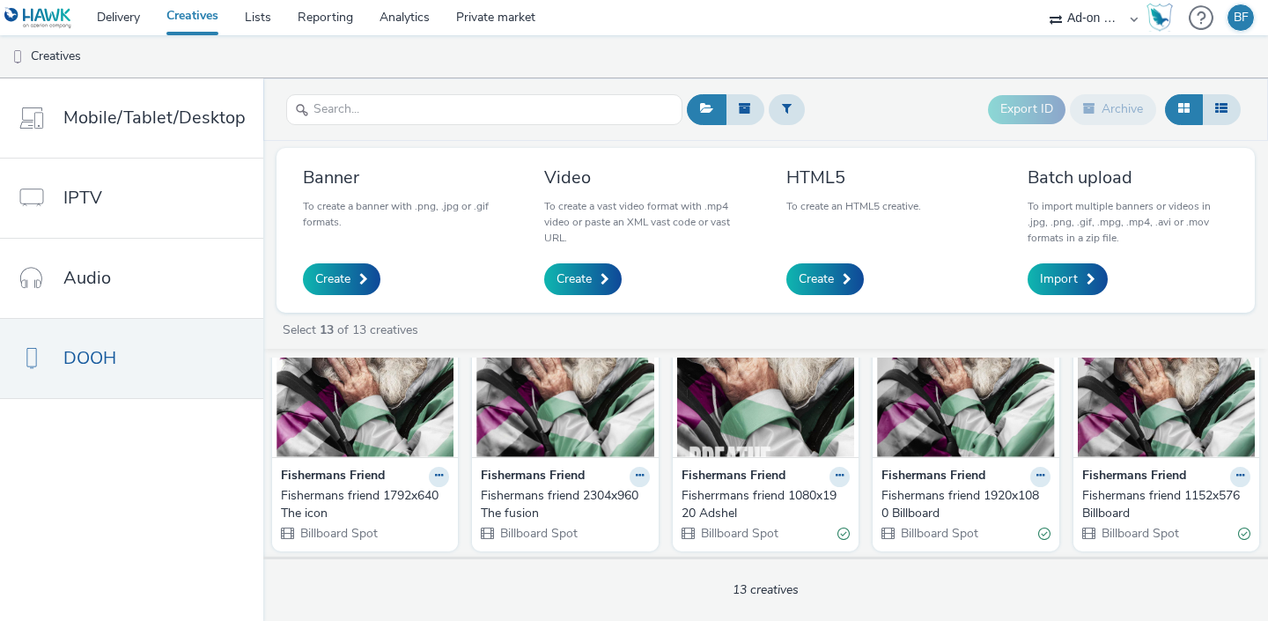
click at [710, 473] on strong "Fishermans Friend" at bounding box center [734, 477] width 104 height 20
click at [731, 423] on img at bounding box center [765, 371] width 177 height 172
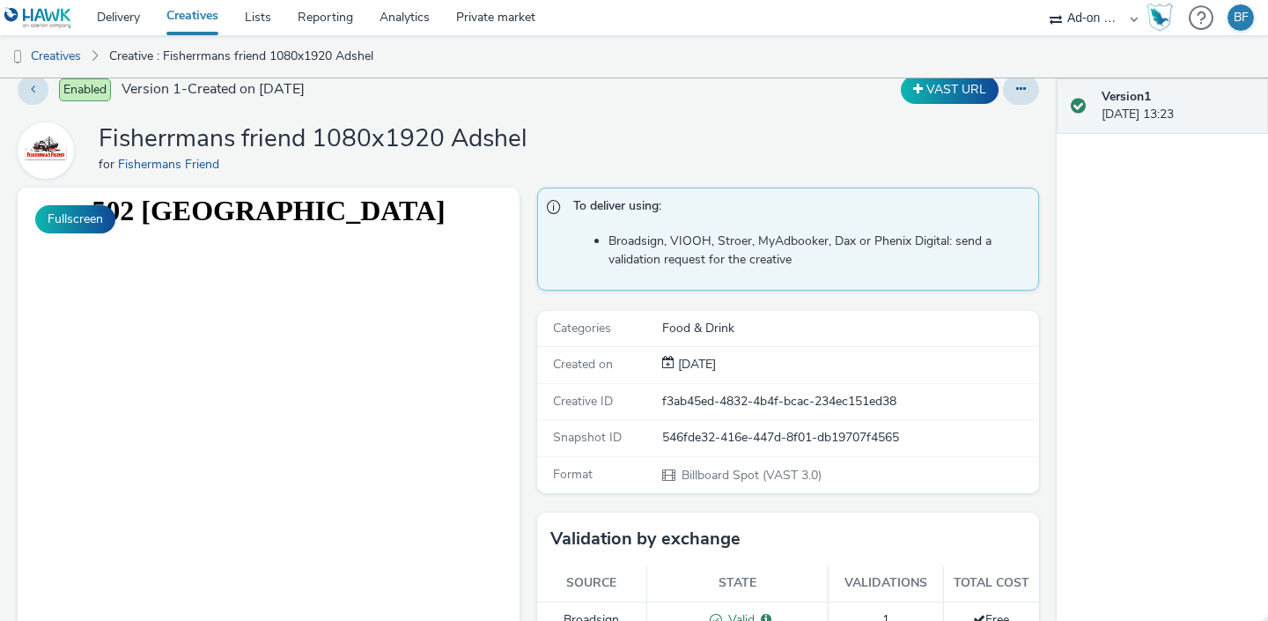
scroll to position [14, 0]
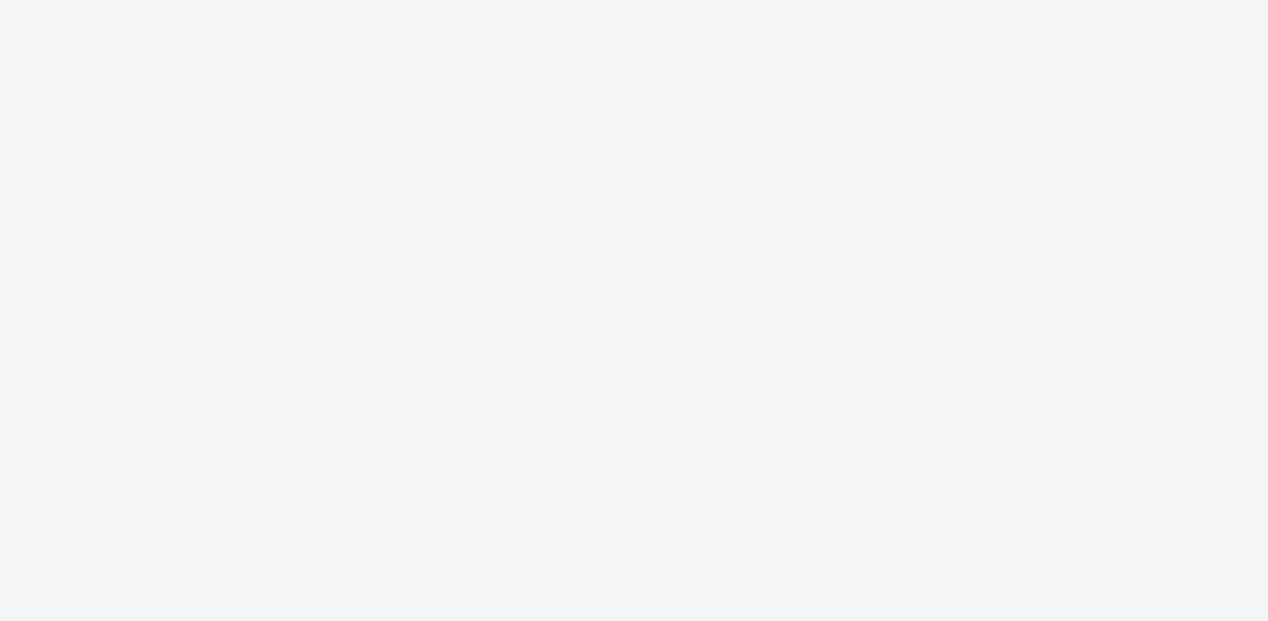
select select "af150737-b43f-4ba5-bd9a-a1cb8d97585b"
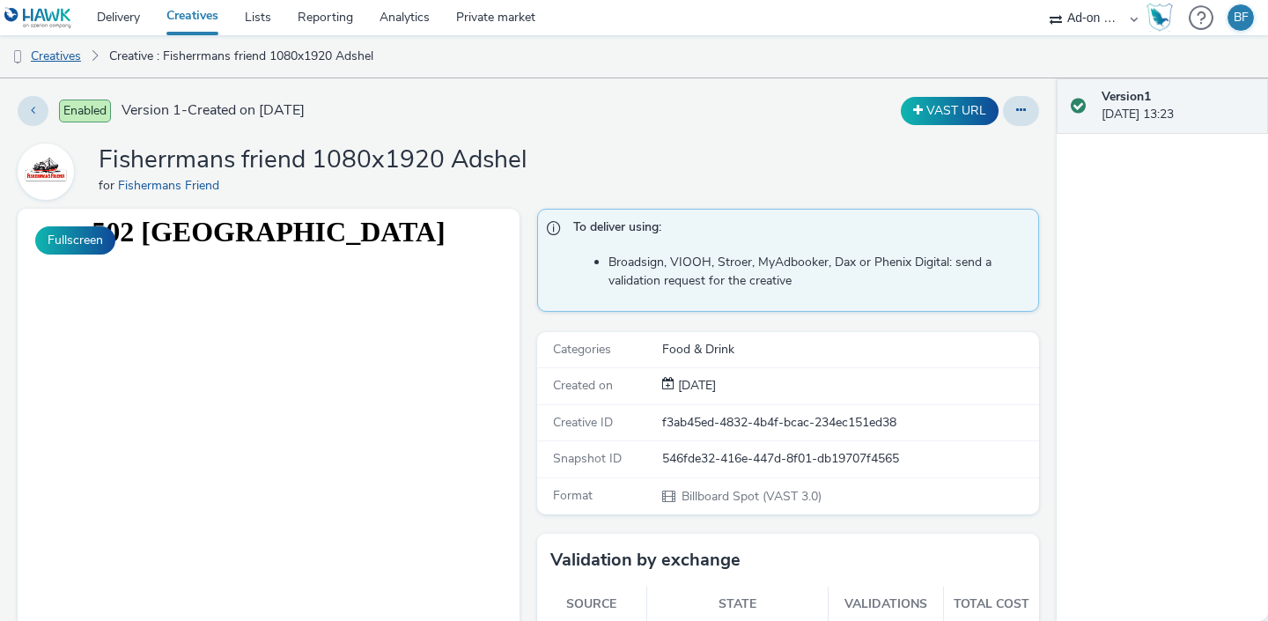
click at [78, 50] on link "Creatives" at bounding box center [45, 56] width 90 height 42
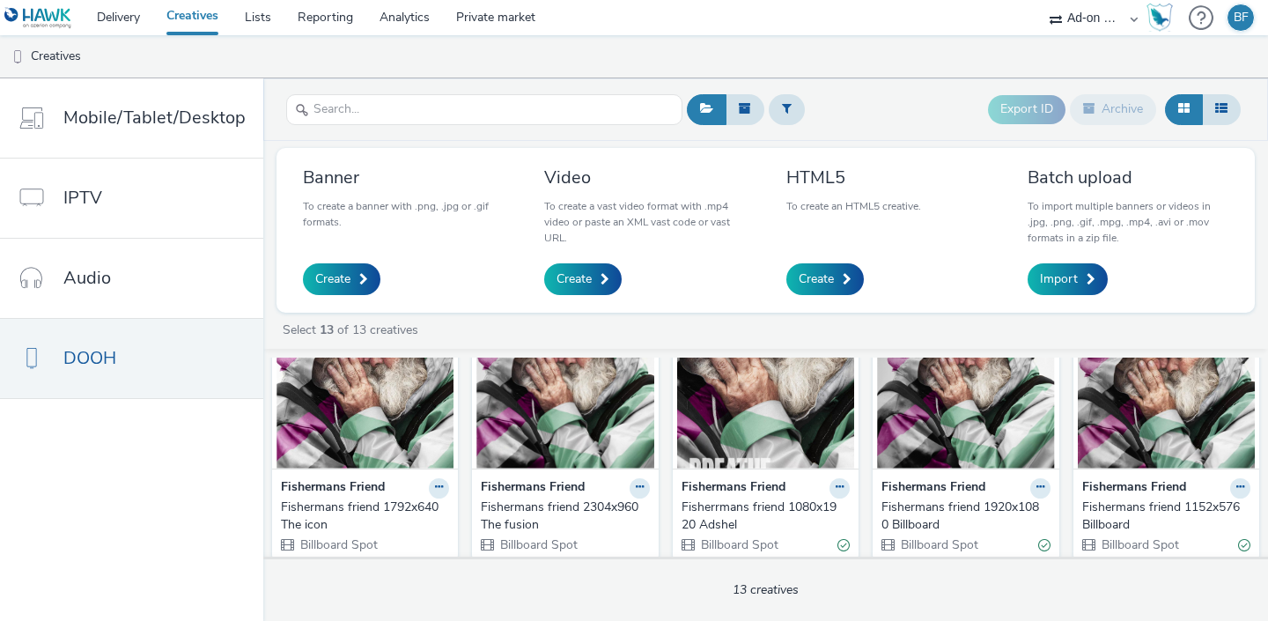
scroll to position [75, 0]
click at [767, 445] on img at bounding box center [765, 382] width 177 height 172
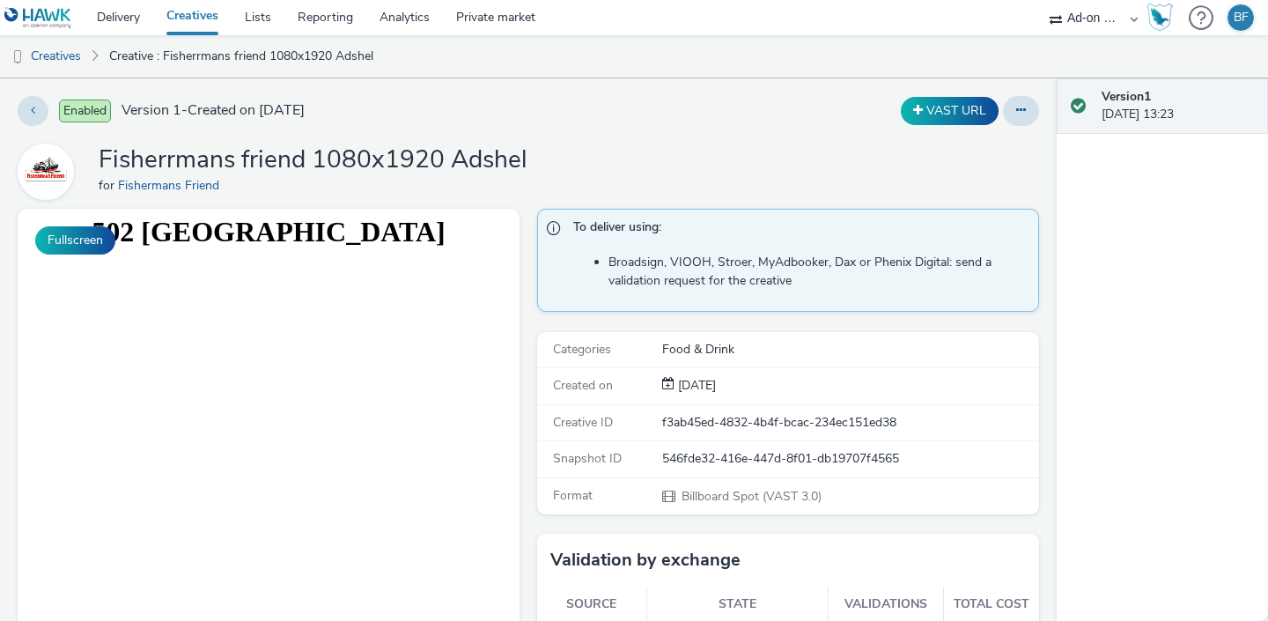
click at [224, 159] on h1 "Fisherrmans friend 1080x1920 Adshel" at bounding box center [313, 160] width 429 height 33
click at [63, 52] on link "Creatives" at bounding box center [45, 56] width 90 height 42
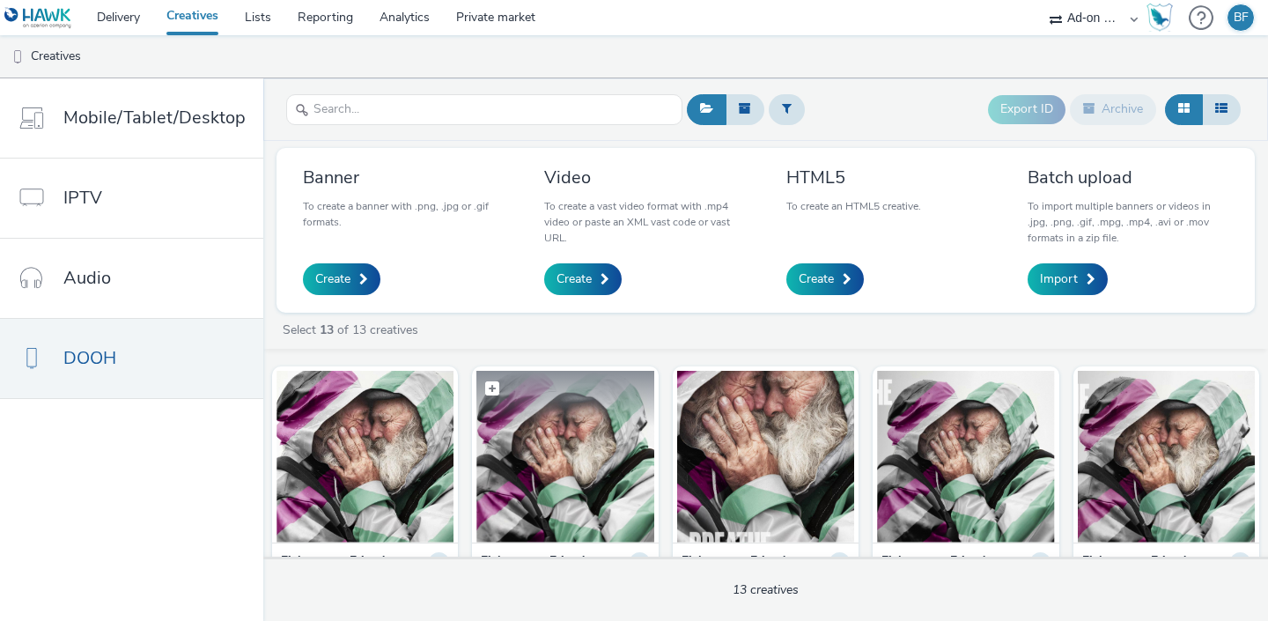
click at [538, 427] on img at bounding box center [564, 457] width 177 height 172
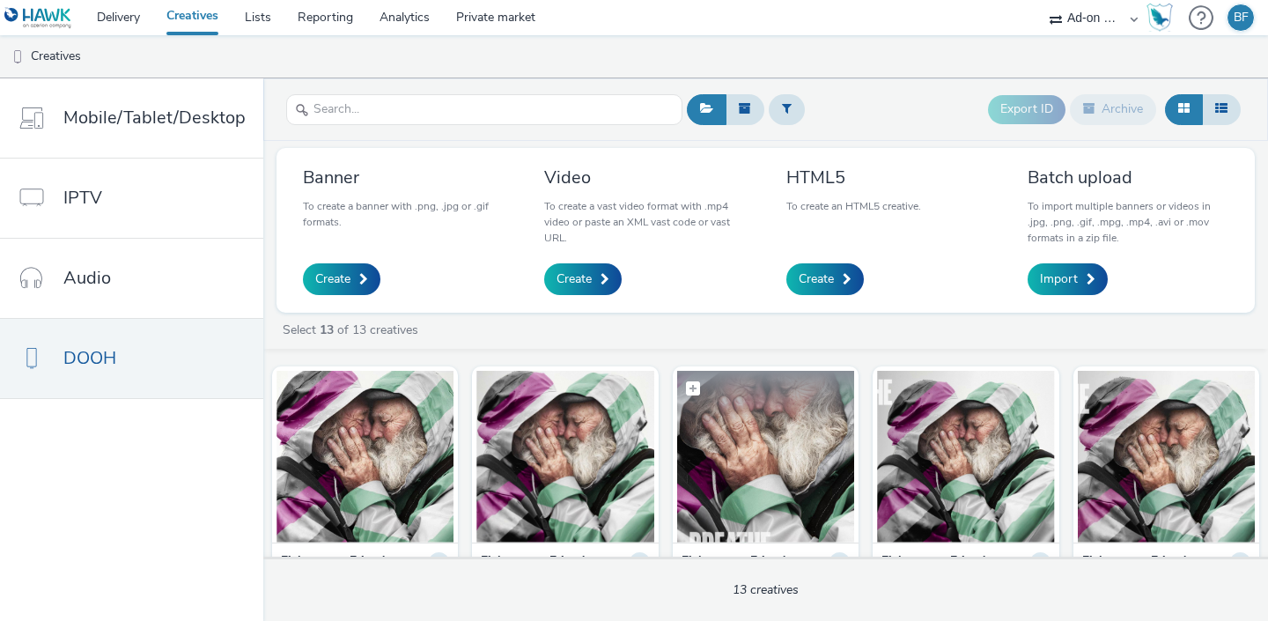
scroll to position [1, 0]
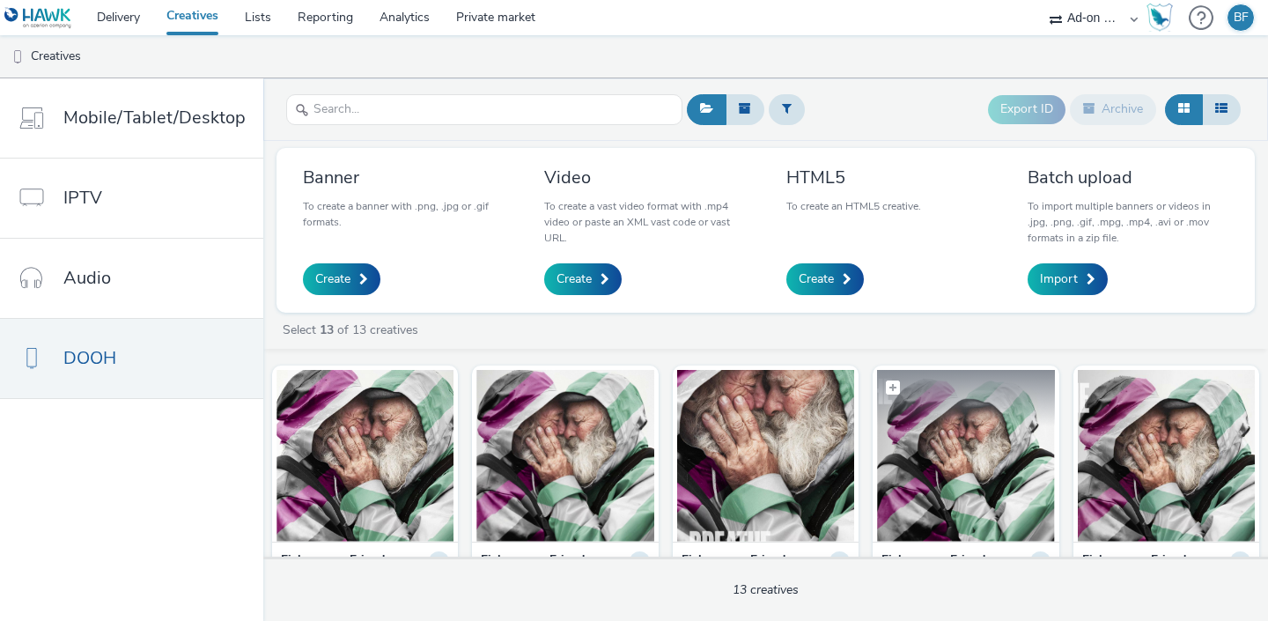
click at [962, 485] on img at bounding box center [965, 456] width 177 height 172
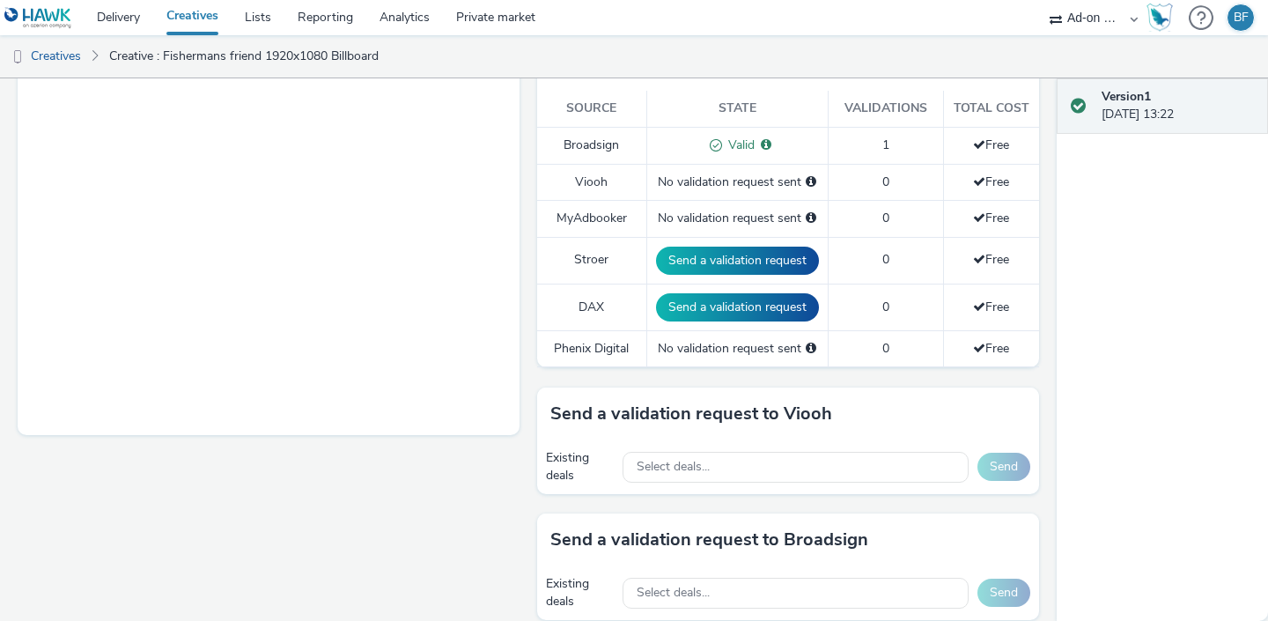
scroll to position [497, 0]
click at [129, 2] on link "Delivery" at bounding box center [119, 17] width 70 height 35
